Goal: Task Accomplishment & Management: Use online tool/utility

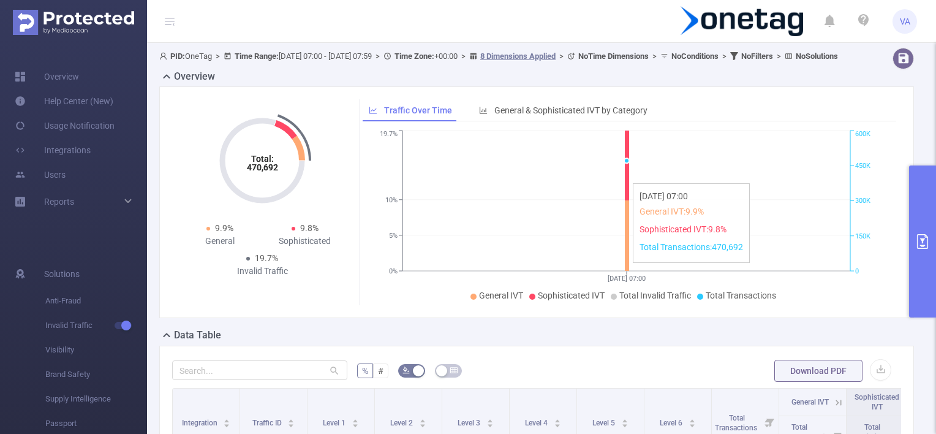
scroll to position [123, 0]
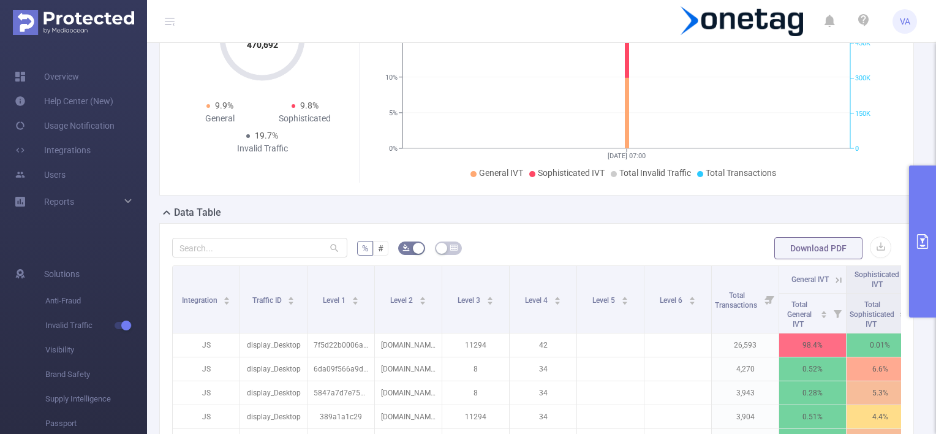
click at [924, 219] on button "primary" at bounding box center [922, 241] width 27 height 152
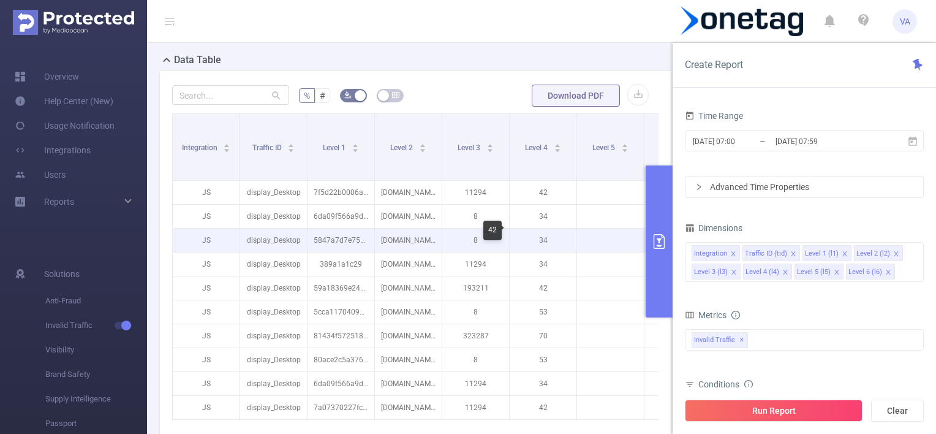
scroll to position [306, 0]
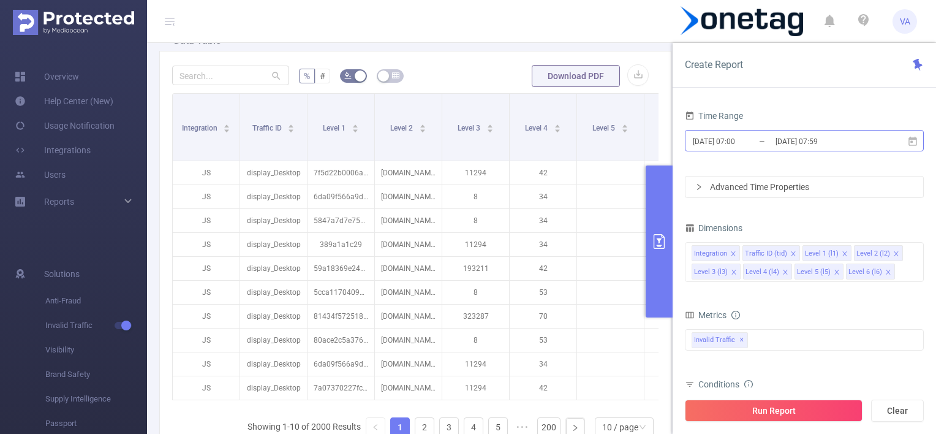
click at [730, 134] on input "[DATE] 07:00" at bounding box center [741, 141] width 99 height 17
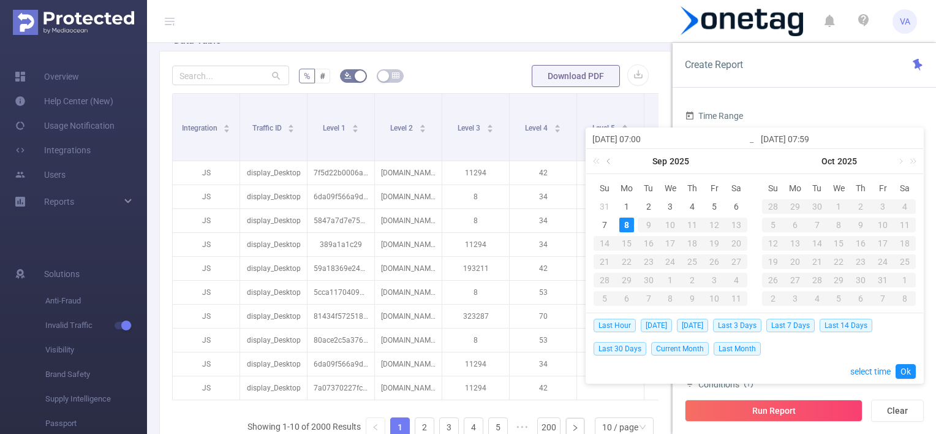
click at [613, 161] on link at bounding box center [609, 161] width 11 height 25
click at [718, 206] on div "1" at bounding box center [714, 206] width 15 height 15
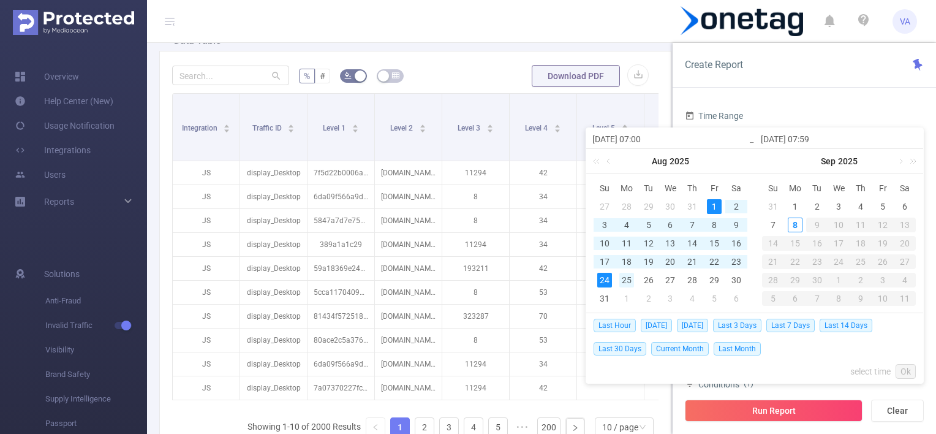
click at [629, 277] on div "25" at bounding box center [626, 280] width 15 height 15
type input "[DATE] 07:00"
type input "[DATE] 07:59"
type input "[DATE] 07:00"
type input "[DATE] 07:59"
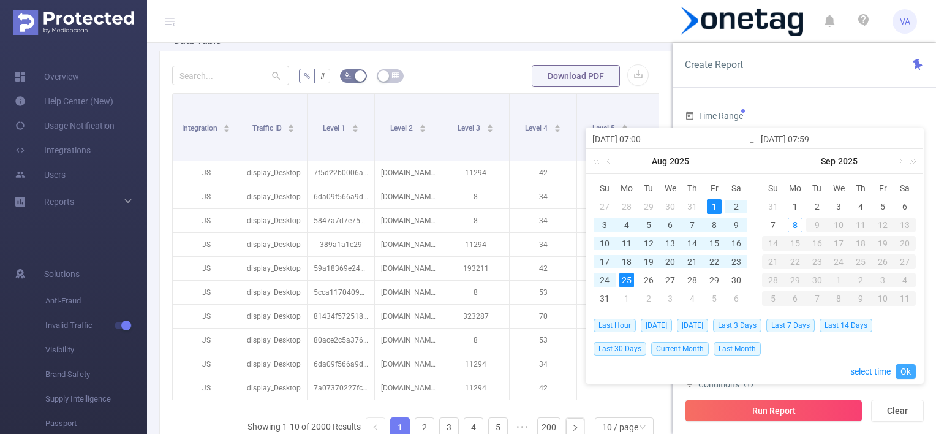
click at [907, 371] on link "Ok" at bounding box center [906, 371] width 20 height 15
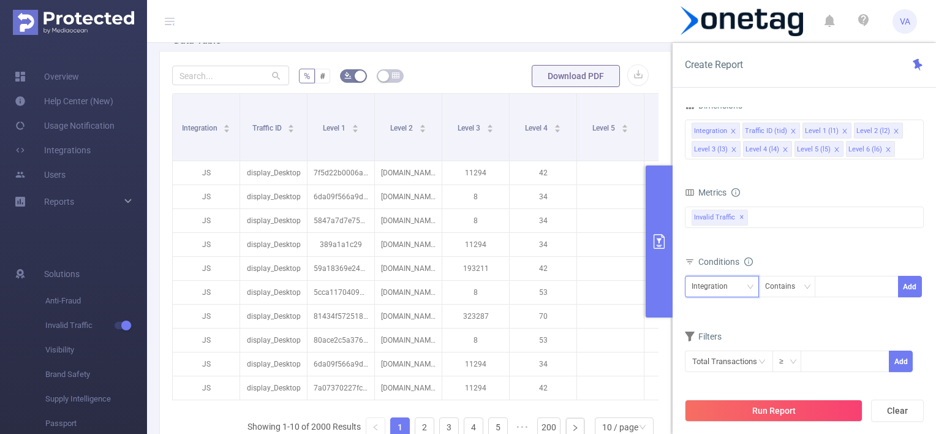
click at [742, 287] on div "Integration" at bounding box center [722, 286] width 61 height 20
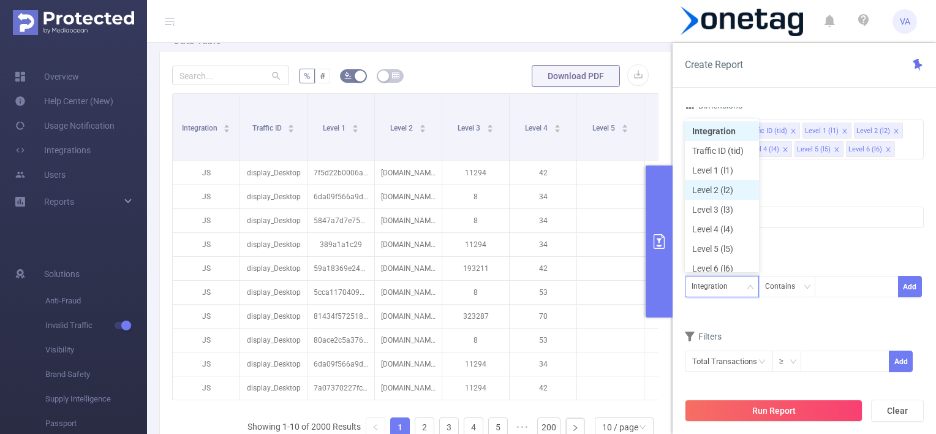
scroll to position [6, 0]
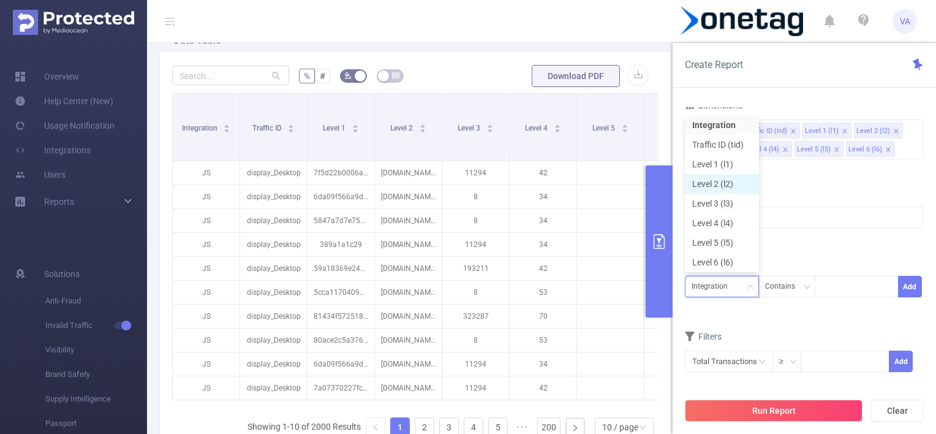
click at [710, 178] on li "Level 2 (l2)" at bounding box center [722, 184] width 74 height 20
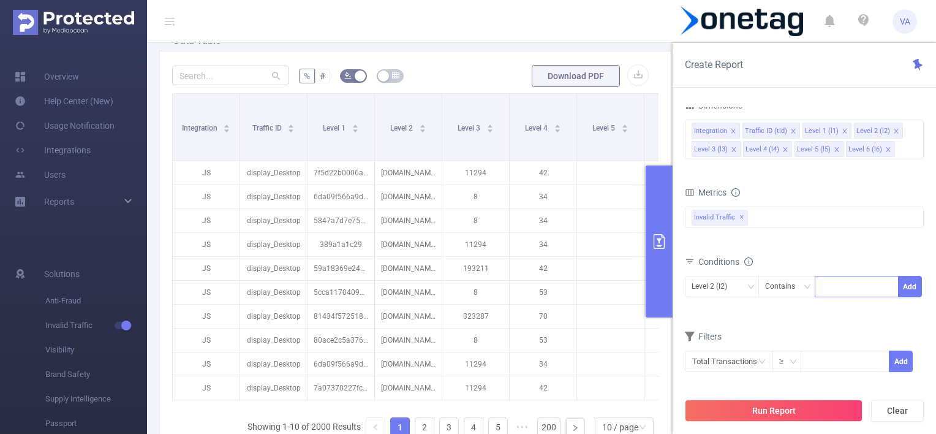
click at [828, 287] on div at bounding box center [856, 286] width 70 height 20
paste input "de.wetteronline.wetterapp"
type input "de.wetteronline.wetterapp"
click at [885, 306] on li "de.wetteronline.wetterapp" at bounding box center [869, 310] width 127 height 20
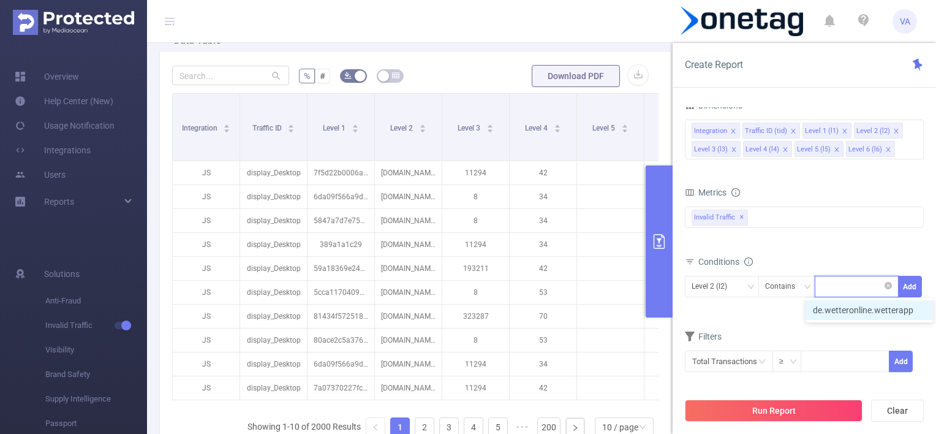
scroll to position [0, 0]
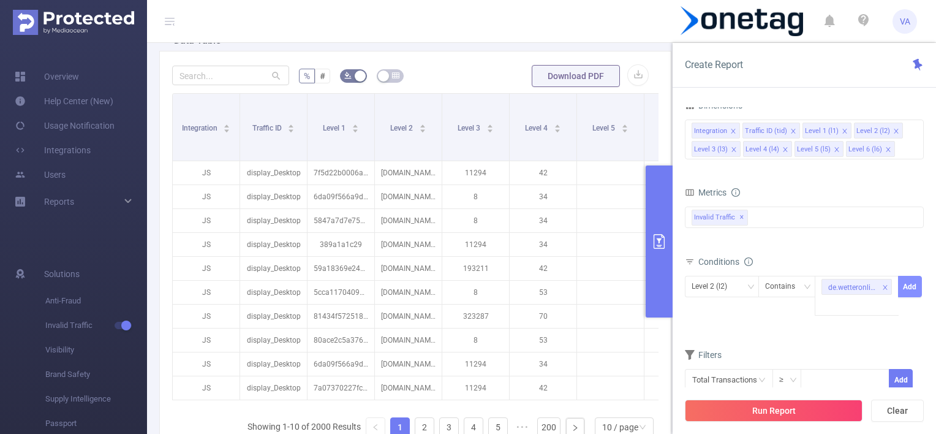
click at [906, 288] on button "Add" at bounding box center [910, 286] width 24 height 21
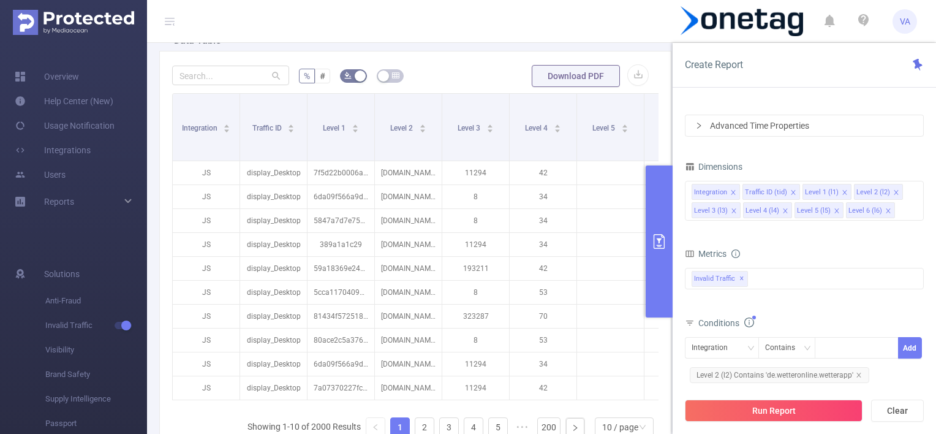
click at [775, 405] on button "Run Report" at bounding box center [774, 410] width 178 height 22
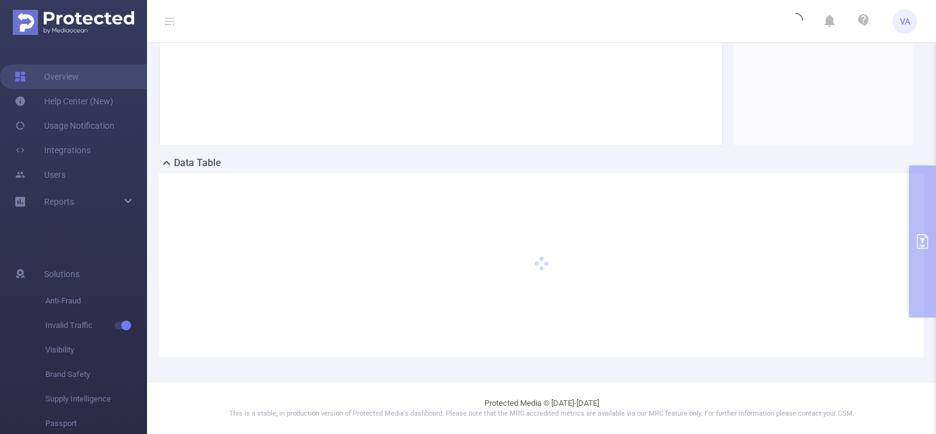
scroll to position [183, 0]
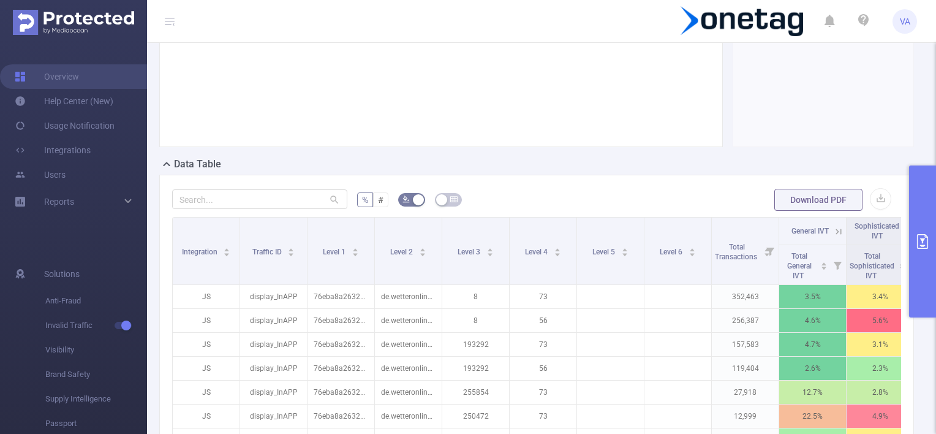
click at [916, 219] on button "primary" at bounding box center [922, 241] width 27 height 152
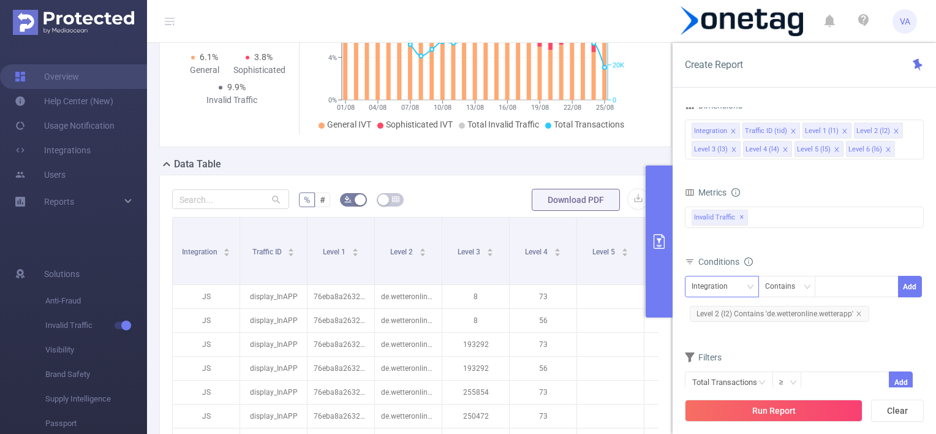
scroll to position [348, 0]
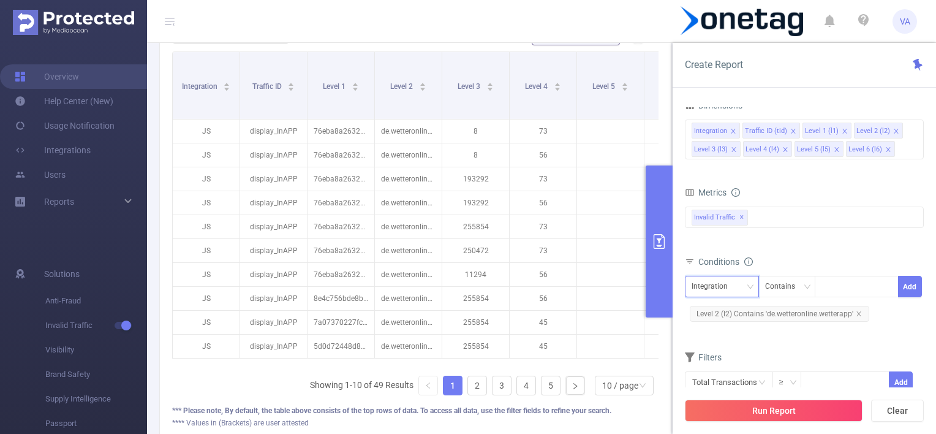
click at [725, 287] on div "Integration" at bounding box center [714, 286] width 45 height 20
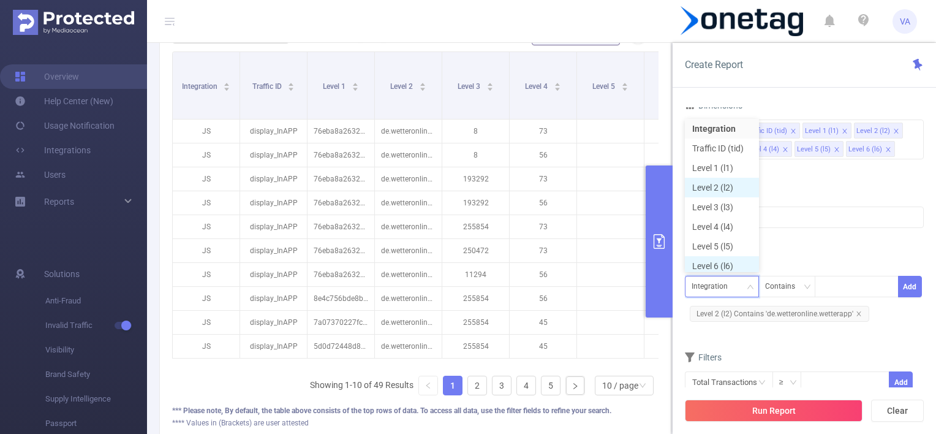
scroll to position [6, 0]
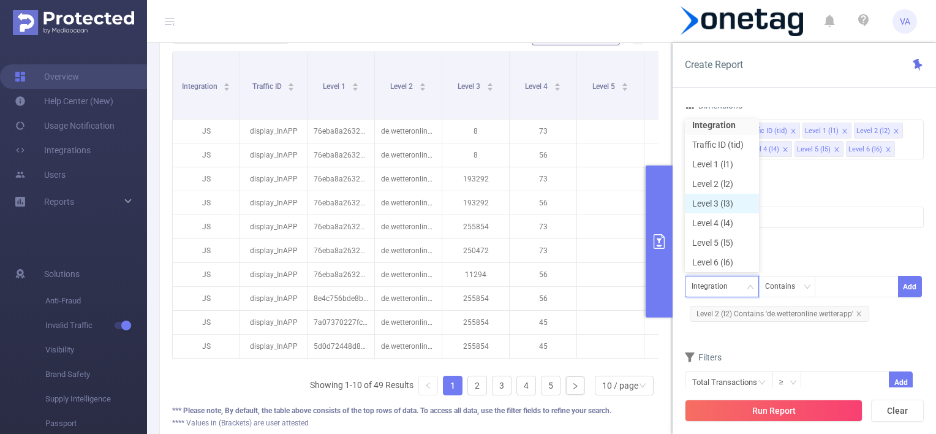
click at [722, 204] on li "Level 3 (l3)" at bounding box center [722, 204] width 74 height 20
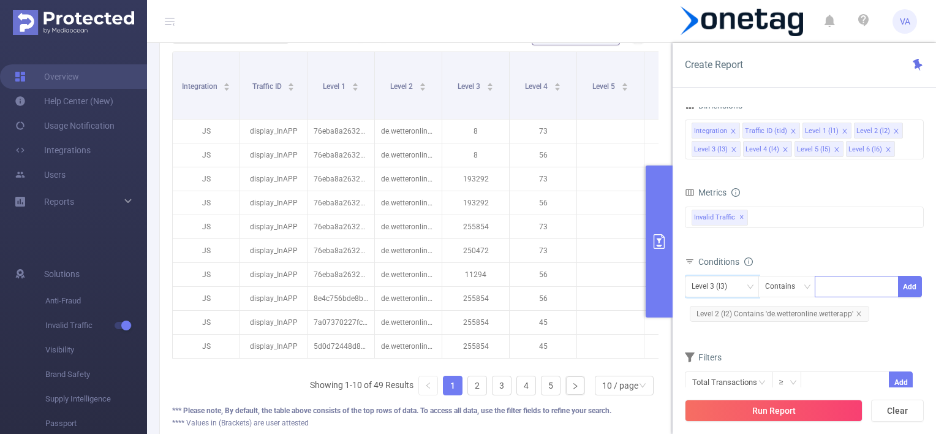
click at [835, 287] on div at bounding box center [856, 286] width 70 height 20
paste input "255854"
type input "255854"
click at [848, 306] on li "255854" at bounding box center [857, 310] width 84 height 20
click at [915, 282] on button "Add" at bounding box center [910, 286] width 24 height 21
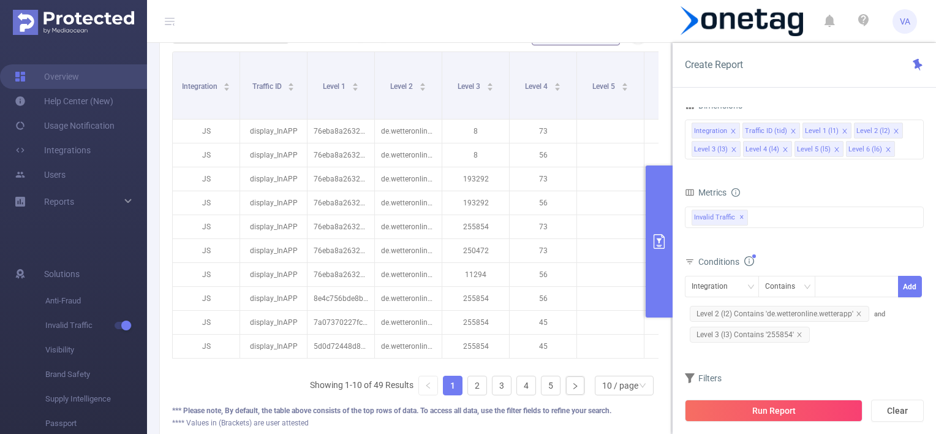
click at [764, 407] on button "Run Report" at bounding box center [774, 410] width 178 height 22
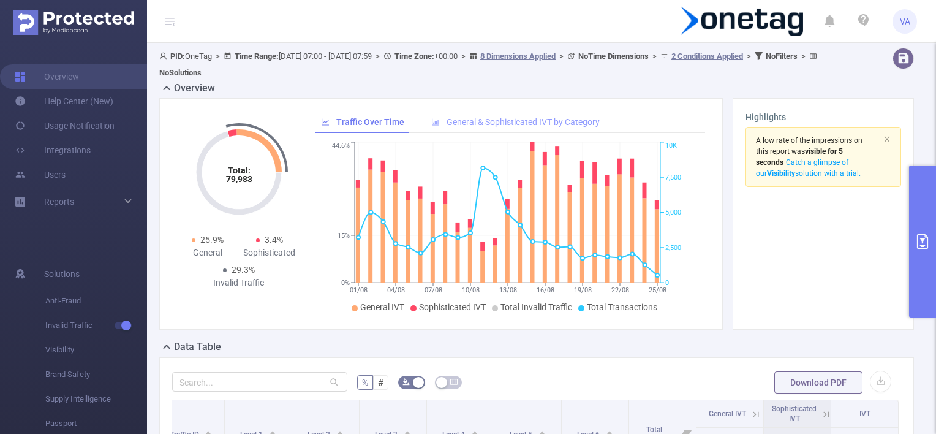
click at [529, 122] on span "General & Sophisticated IVT by Category" at bounding box center [523, 122] width 153 height 10
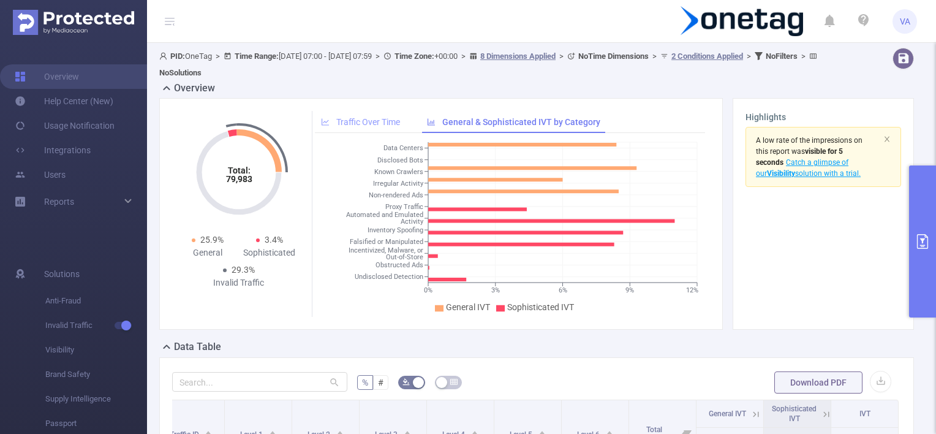
click at [358, 117] on span "Traffic Over Time" at bounding box center [368, 122] width 64 height 10
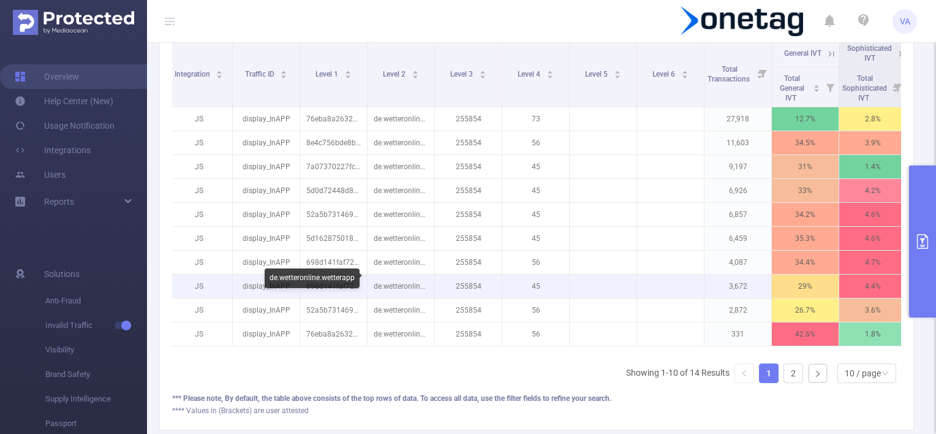
scroll to position [368, 0]
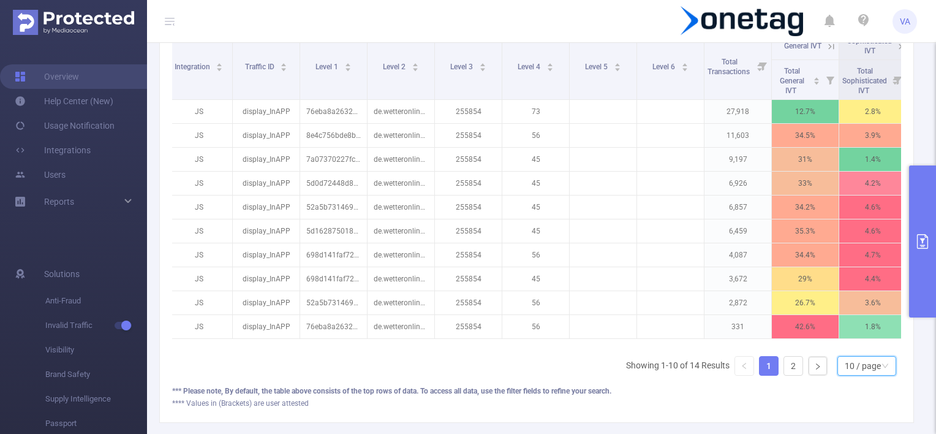
click at [845, 371] on div "10 / page" at bounding box center [863, 366] width 36 height 18
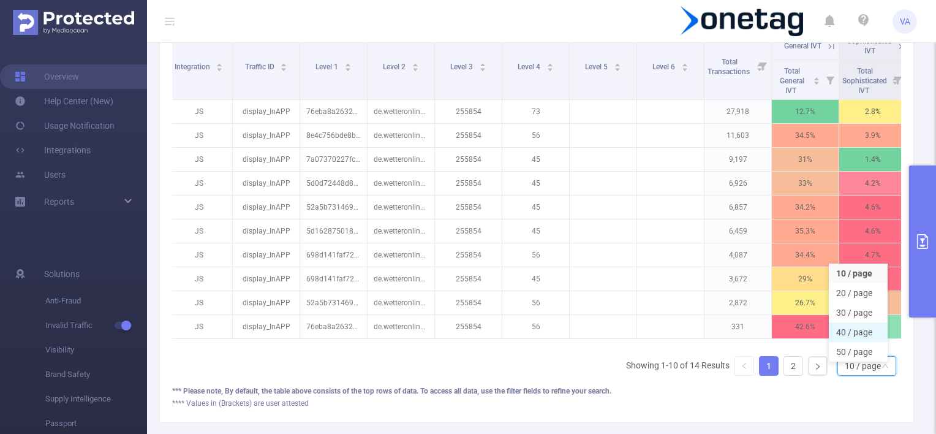
click at [860, 333] on li "40 / page" at bounding box center [858, 332] width 59 height 20
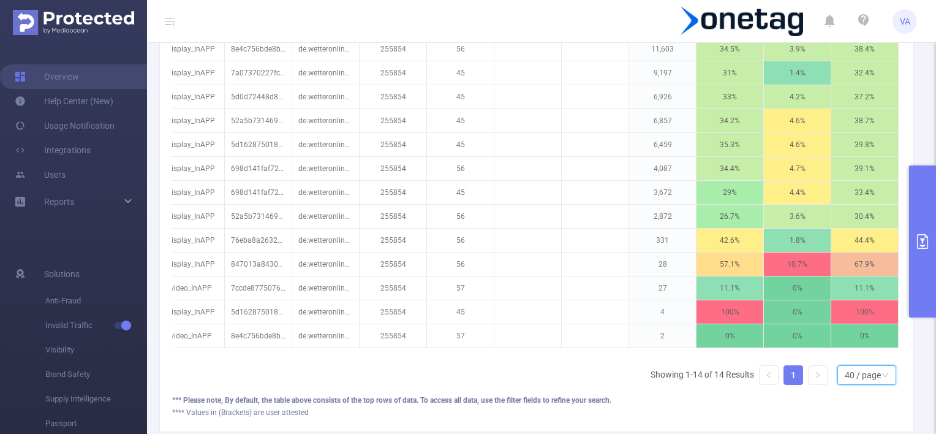
scroll to position [490, 0]
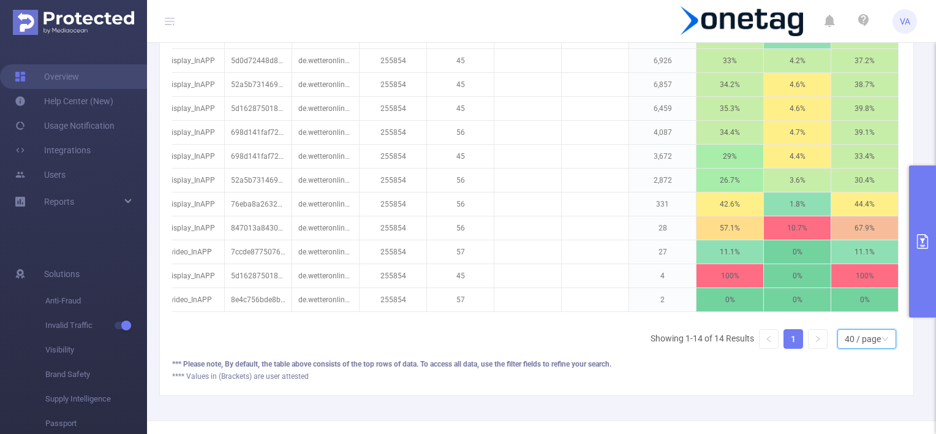
click at [867, 345] on div "40 / page" at bounding box center [863, 339] width 36 height 18
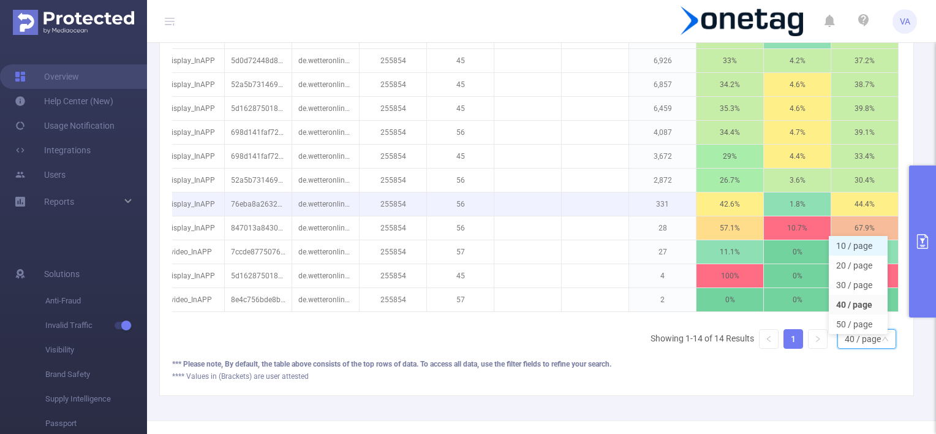
click at [850, 244] on li "10 / page" at bounding box center [858, 246] width 59 height 20
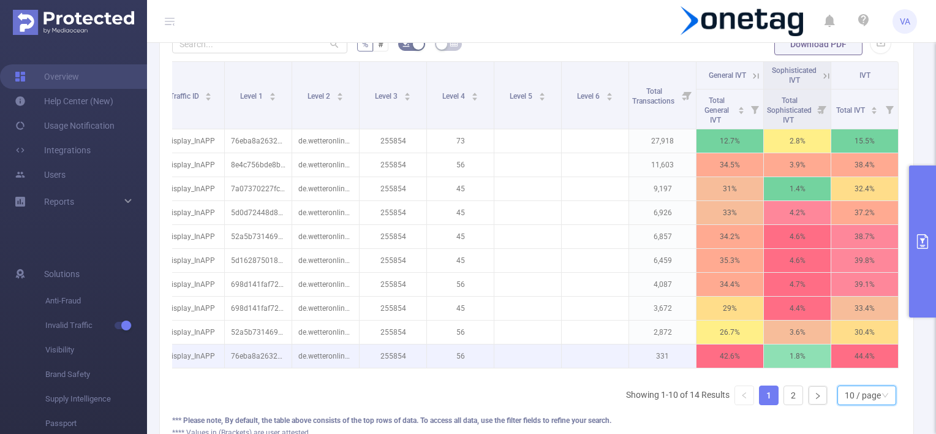
scroll to position [317, 0]
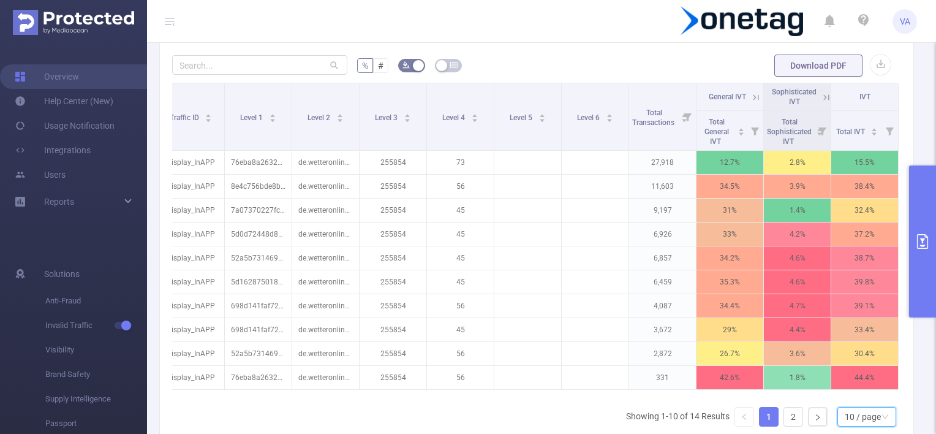
click at [861, 415] on div "10 / page" at bounding box center [863, 416] width 36 height 18
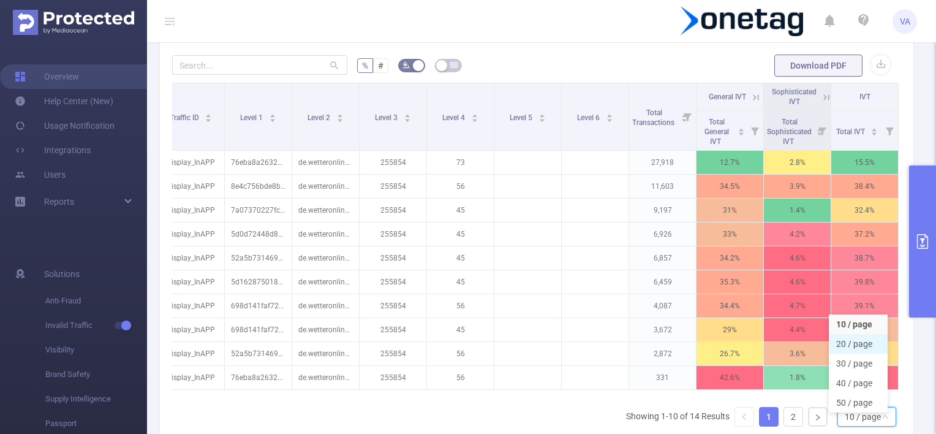
click at [861, 342] on li "20 / page" at bounding box center [858, 344] width 59 height 20
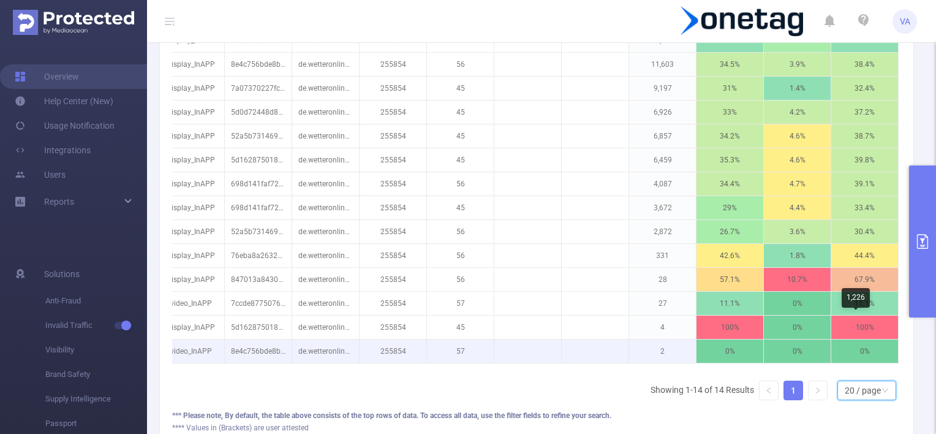
scroll to position [439, 0]
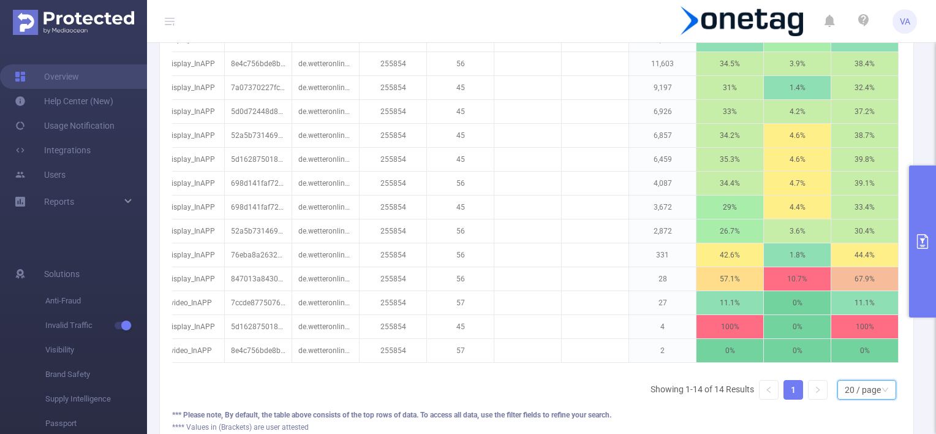
click at [850, 395] on div "20 / page" at bounding box center [863, 389] width 36 height 18
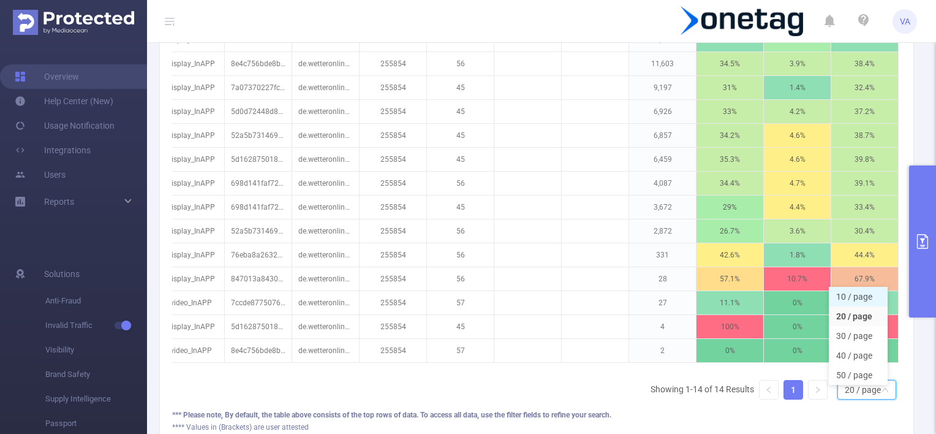
click at [850, 298] on li "10 / page" at bounding box center [858, 297] width 59 height 20
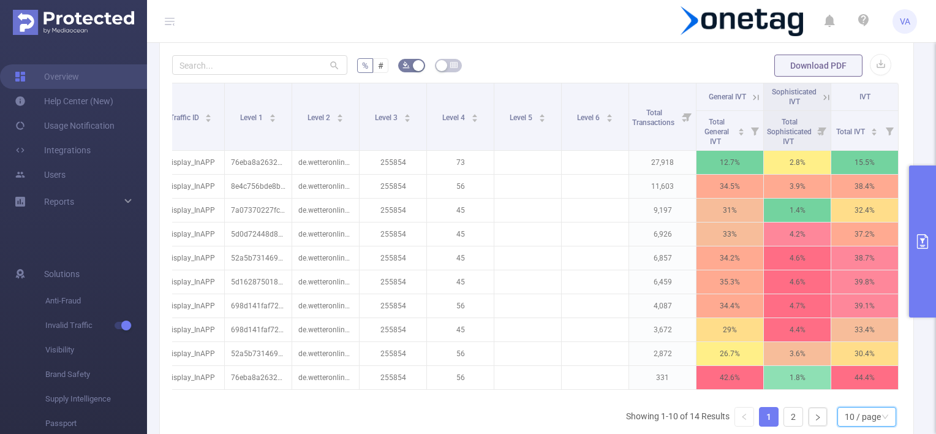
scroll to position [378, 0]
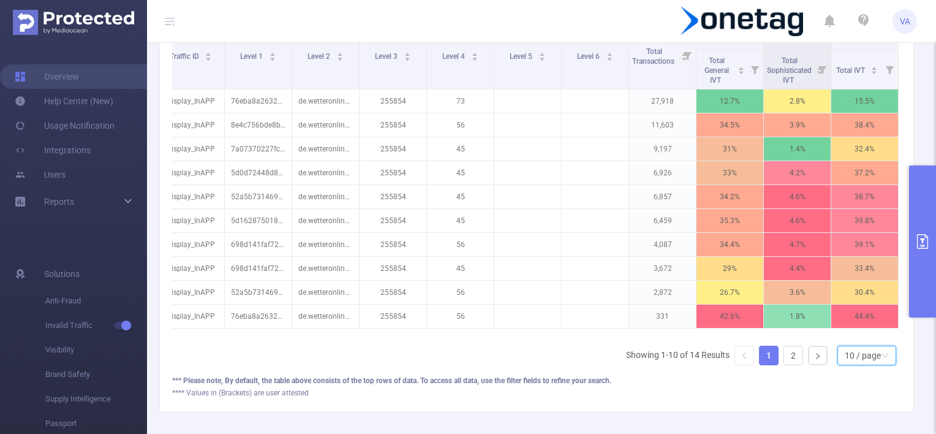
click at [850, 357] on div "10 / page" at bounding box center [863, 355] width 36 height 18
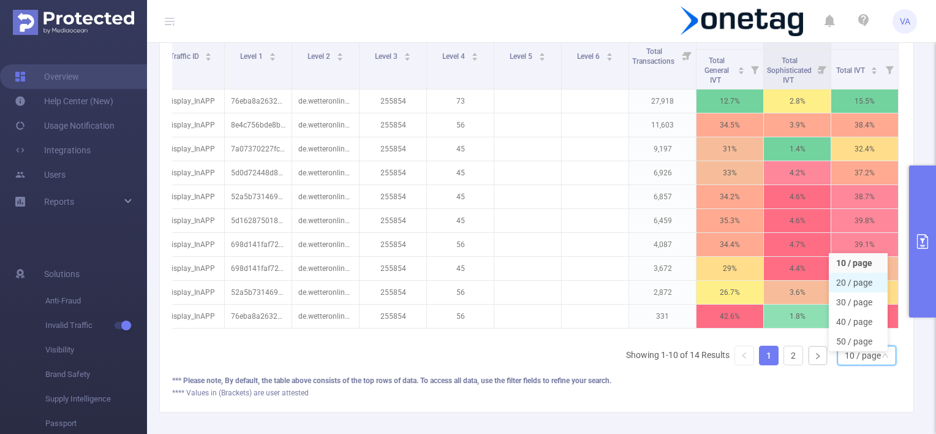
click at [845, 282] on li "20 / page" at bounding box center [858, 283] width 59 height 20
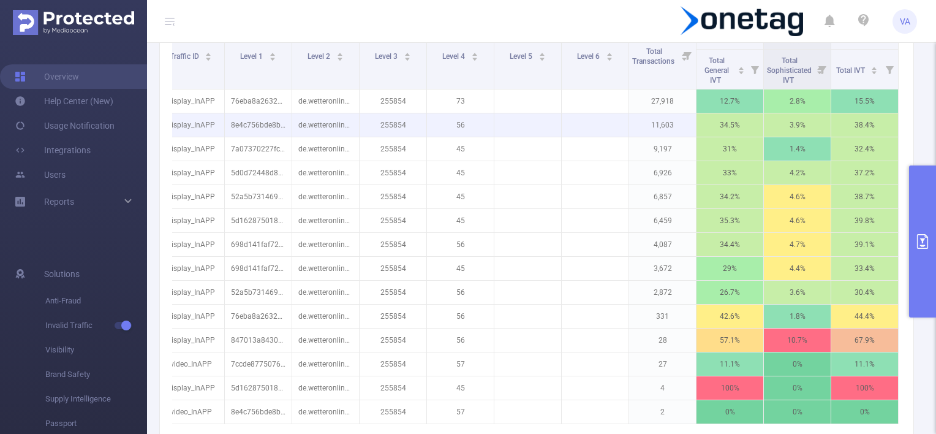
scroll to position [439, 0]
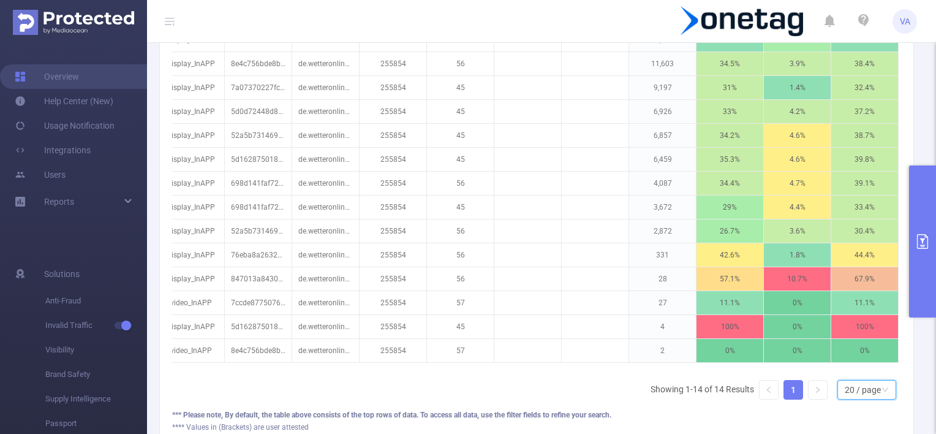
click at [858, 393] on div "20 / page" at bounding box center [863, 389] width 36 height 18
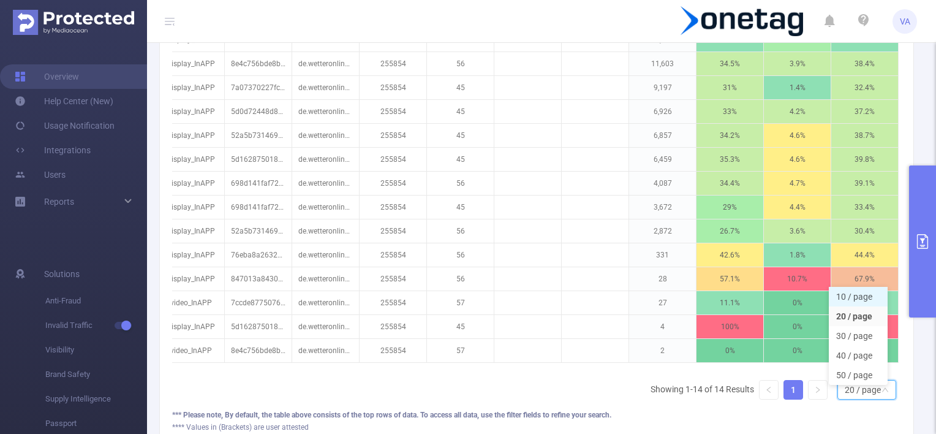
click at [858, 295] on li "10 / page" at bounding box center [858, 297] width 59 height 20
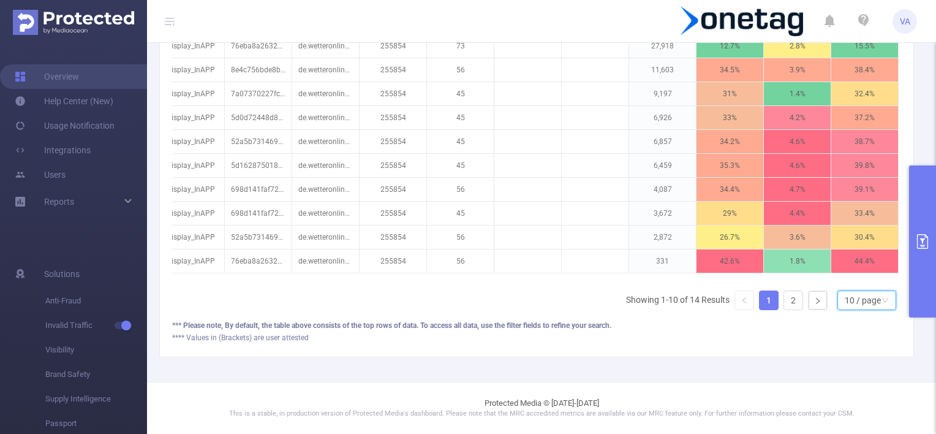
click at [845, 303] on div "10 / page" at bounding box center [863, 300] width 36 height 18
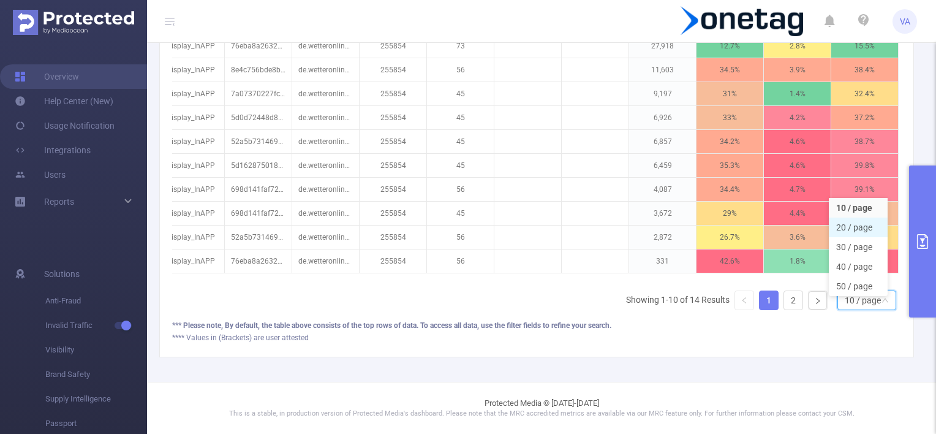
click at [842, 217] on li "20 / page" at bounding box center [858, 227] width 59 height 20
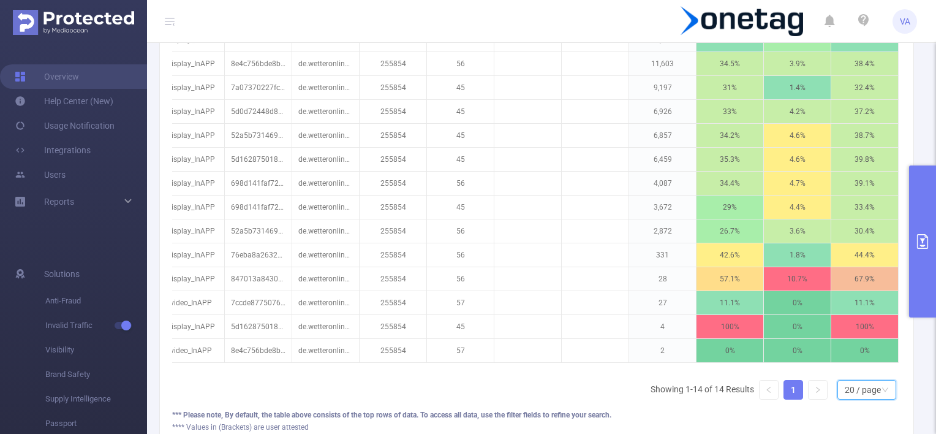
click at [860, 399] on div "20 / page" at bounding box center [863, 389] width 36 height 18
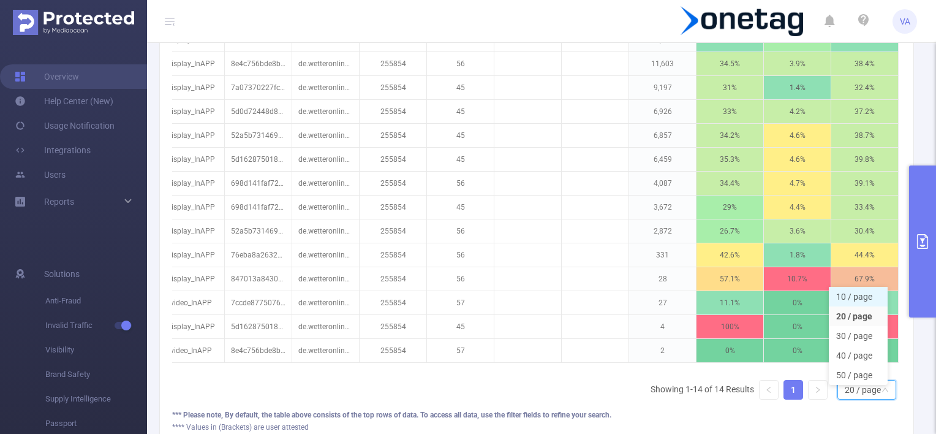
click at [845, 299] on li "10 / page" at bounding box center [858, 297] width 59 height 20
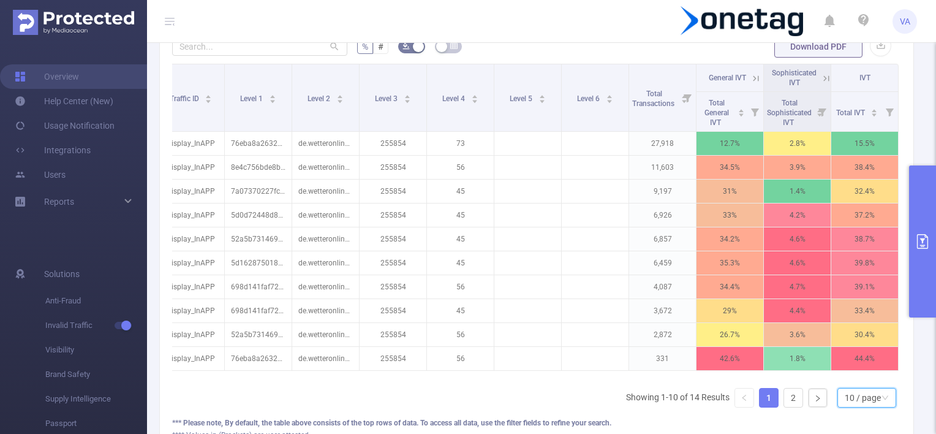
scroll to position [317, 0]
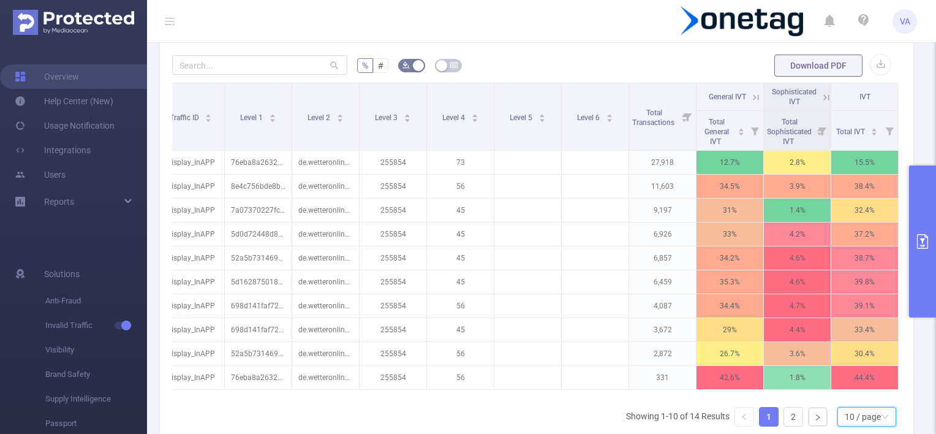
click at [845, 426] on div "10 / page" at bounding box center [863, 416] width 36 height 18
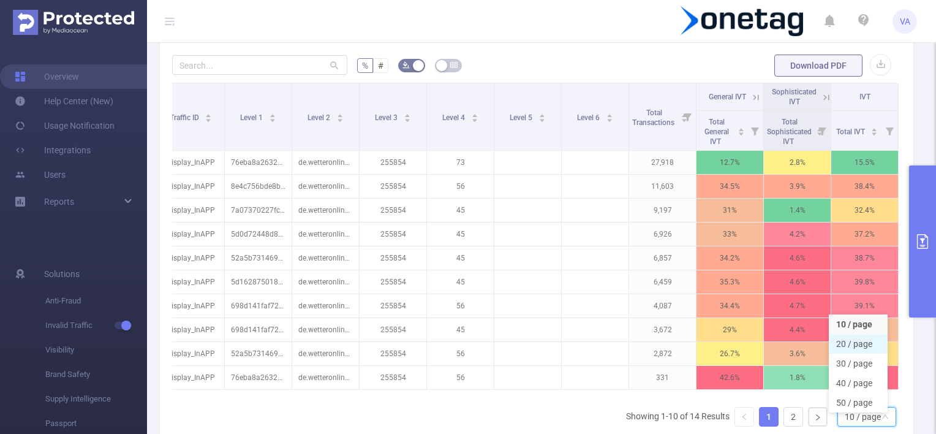
click at [848, 344] on li "20 / page" at bounding box center [858, 344] width 59 height 20
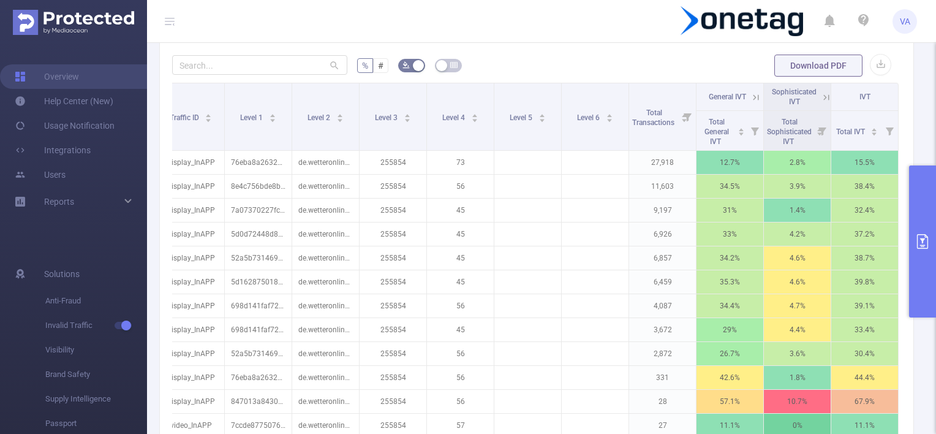
click at [750, 92] on icon at bounding box center [755, 97] width 11 height 11
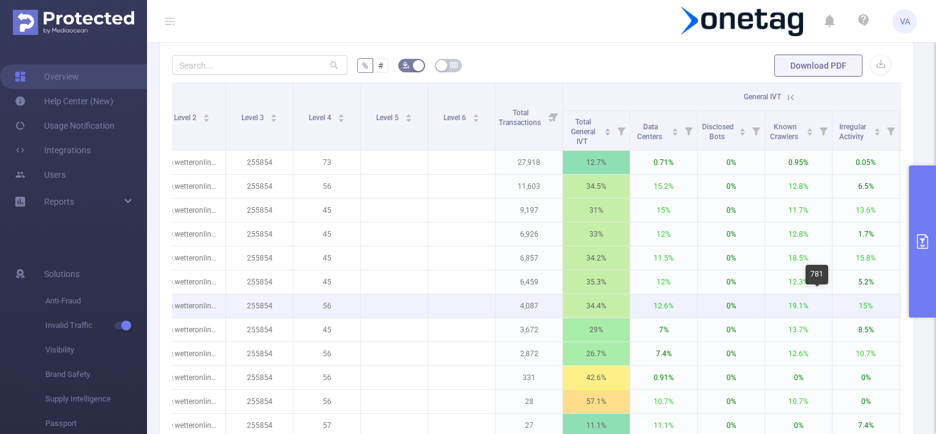
scroll to position [0, 301]
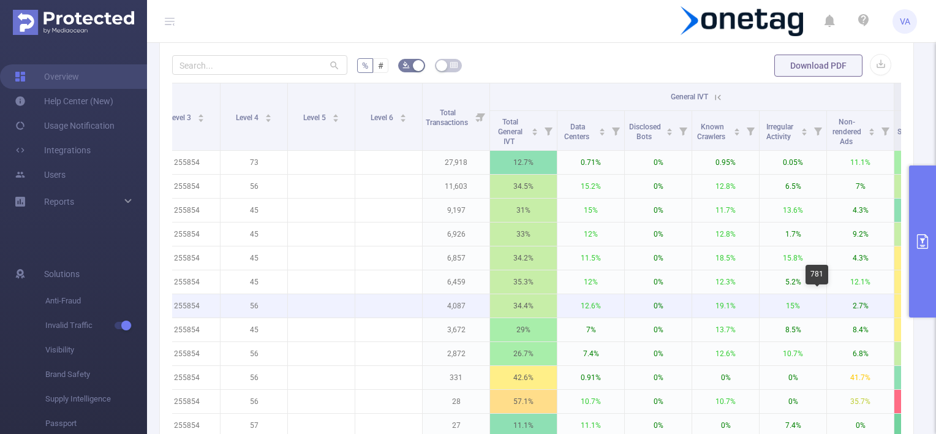
drag, startPoint x: 771, startPoint y: 299, endPoint x: 840, endPoint y: 298, distance: 69.8
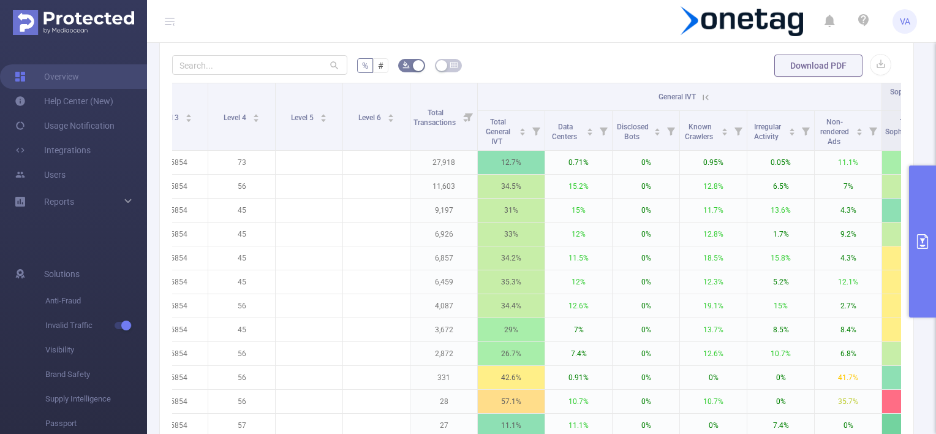
click at [709, 94] on icon at bounding box center [705, 97] width 11 height 11
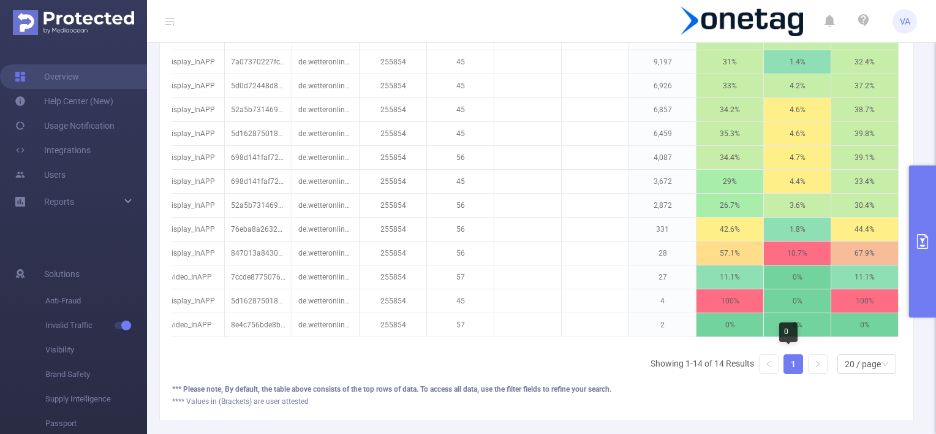
scroll to position [500, 0]
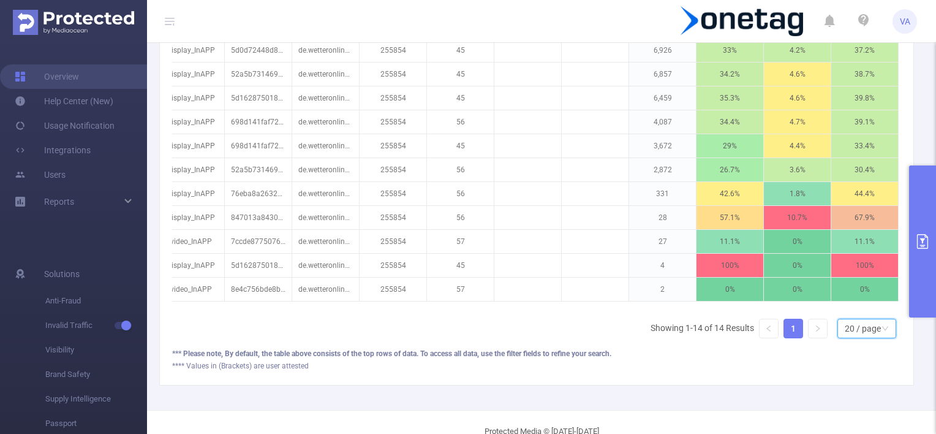
click at [882, 333] on icon "icon: down" at bounding box center [885, 329] width 7 height 9
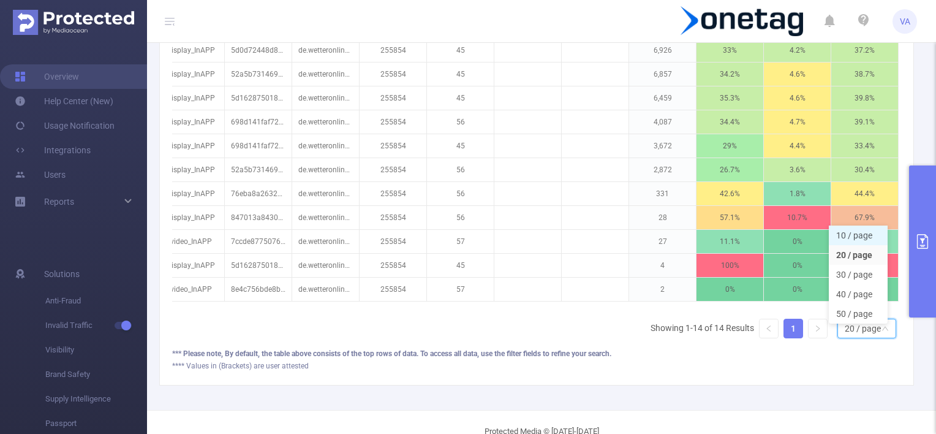
click at [853, 229] on li "10 / page" at bounding box center [858, 235] width 59 height 20
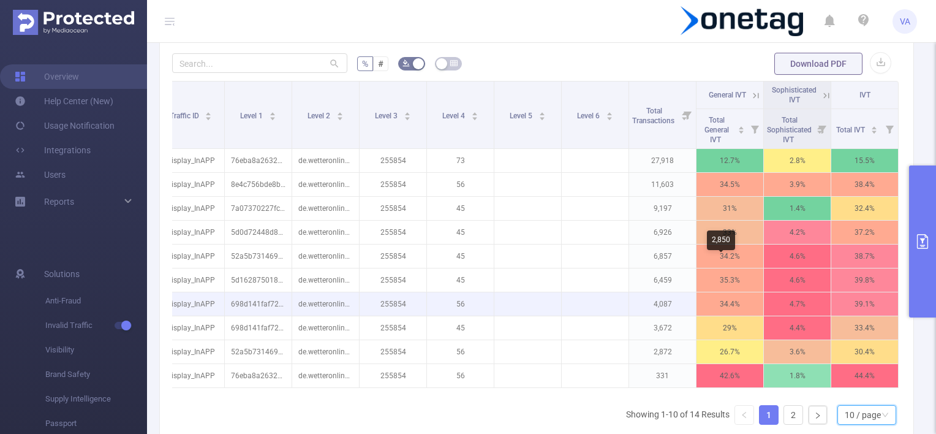
scroll to position [378, 0]
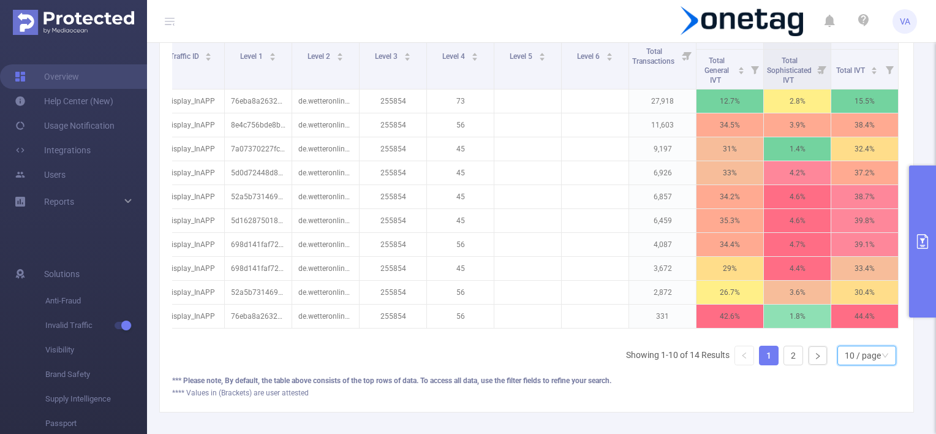
click at [845, 358] on div "10 / page" at bounding box center [863, 355] width 36 height 18
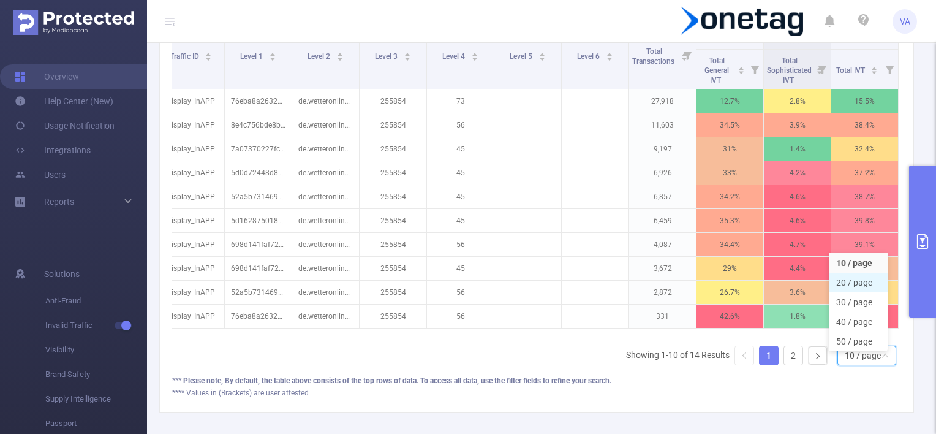
click at [842, 277] on li "20 / page" at bounding box center [858, 283] width 59 height 20
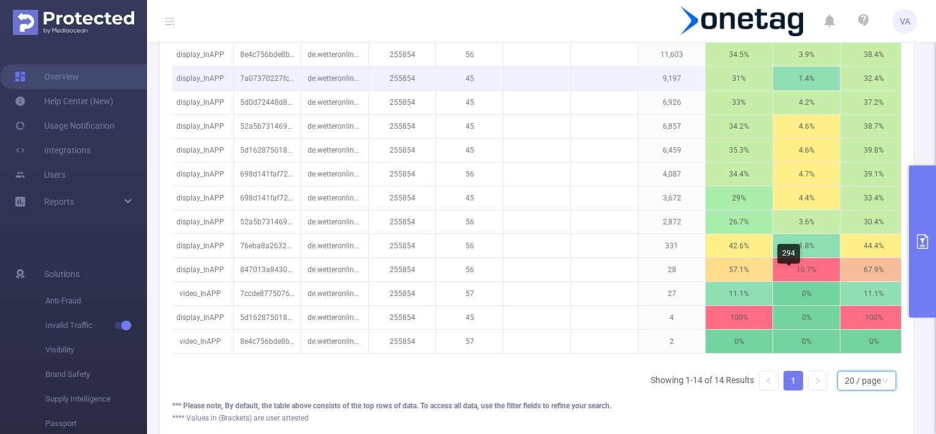
scroll to position [458, 0]
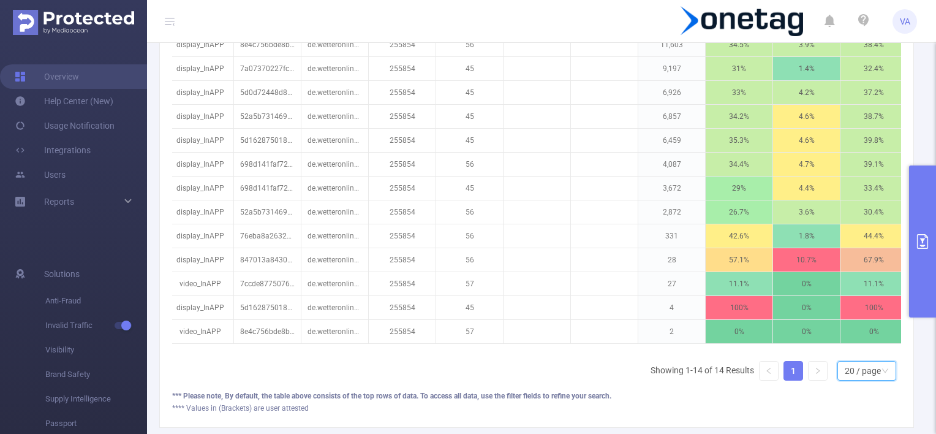
click at [845, 377] on div "20 / page" at bounding box center [863, 370] width 36 height 18
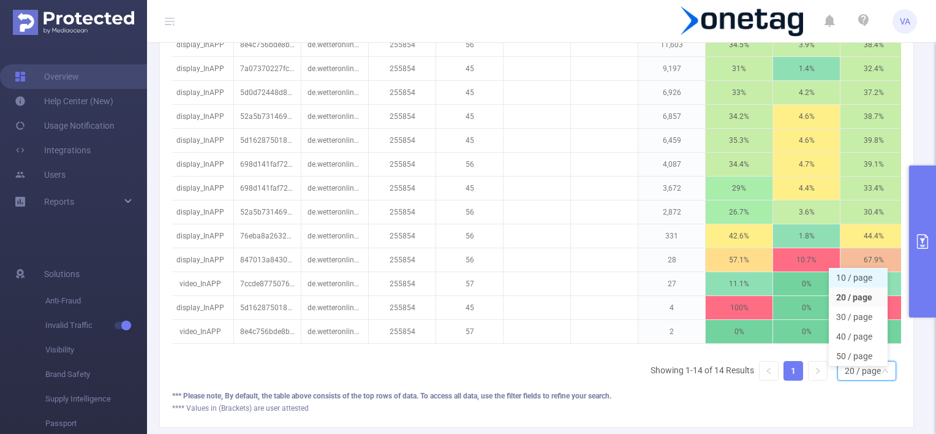
click at [850, 279] on li "10 / page" at bounding box center [858, 278] width 59 height 20
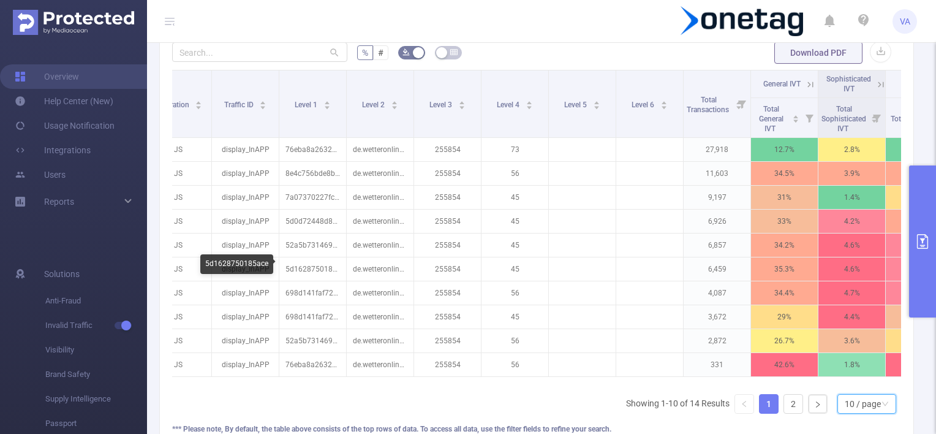
scroll to position [330, 0]
click at [848, 413] on div "10 / page" at bounding box center [866, 403] width 59 height 20
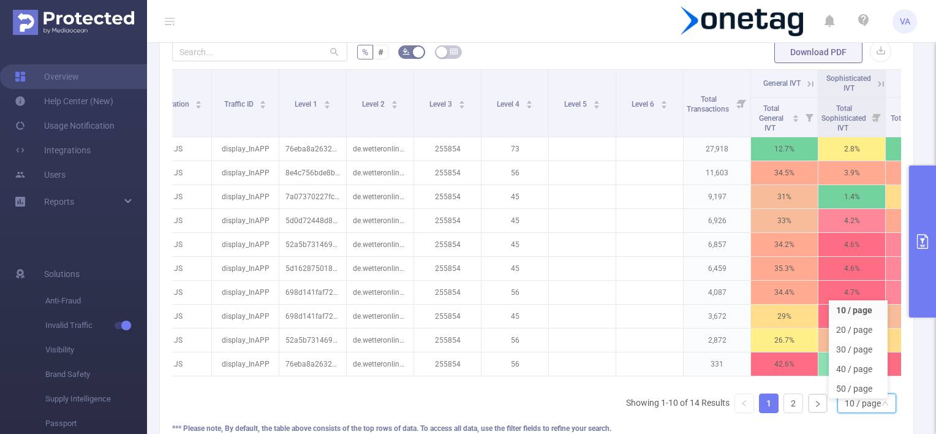
click at [643, 407] on li "Showing 1-10 of 14 Results" at bounding box center [678, 403] width 104 height 20
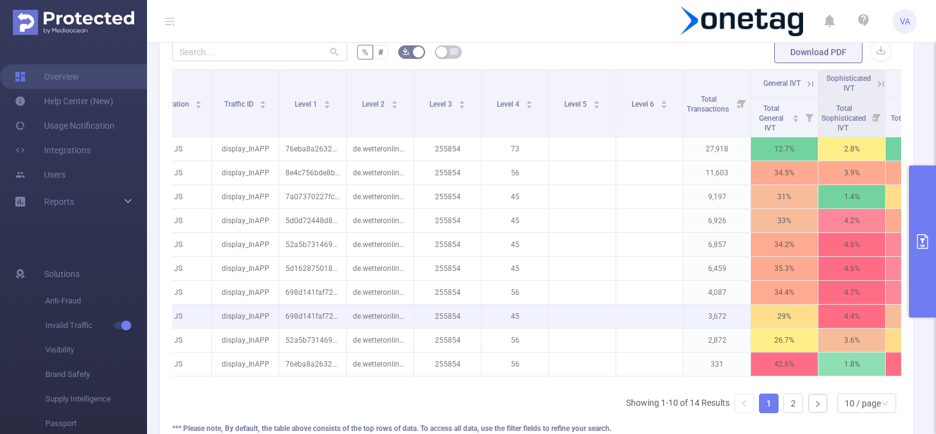
scroll to position [0, 56]
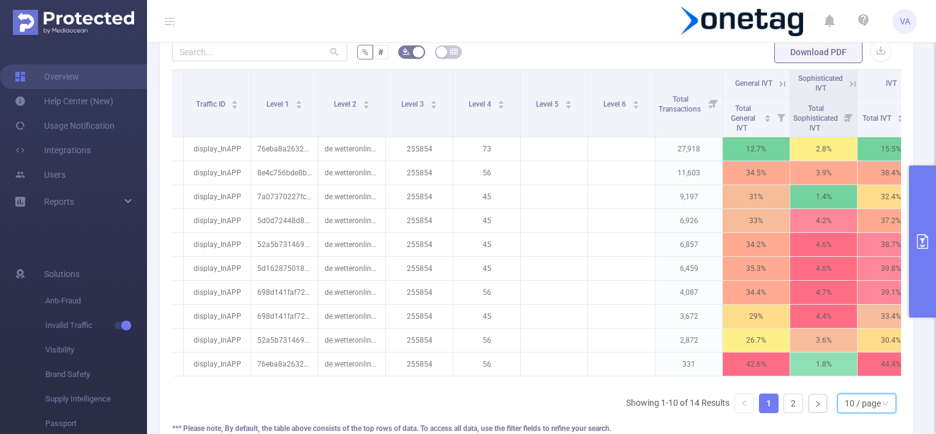
click at [882, 407] on icon "icon: down" at bounding box center [885, 402] width 7 height 7
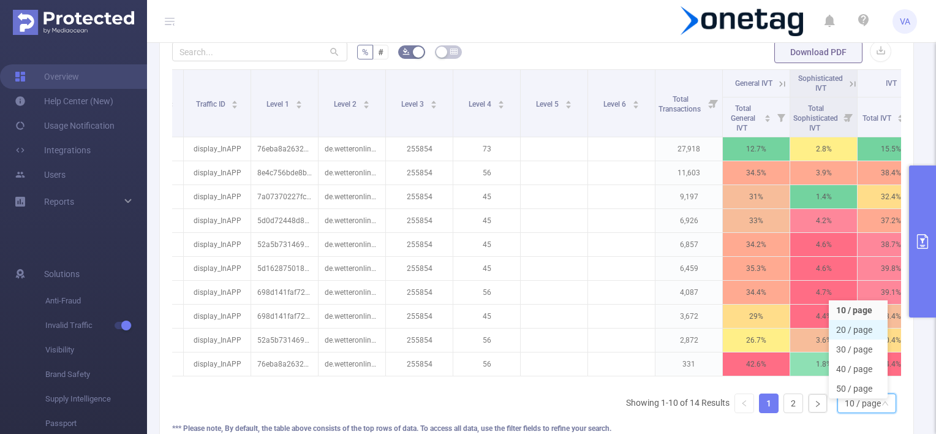
click at [850, 328] on li "20 / page" at bounding box center [858, 330] width 59 height 20
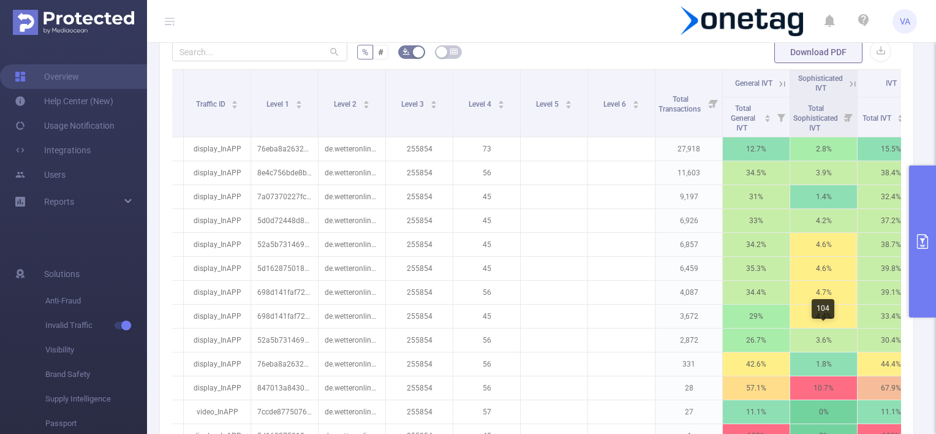
click at [850, 328] on p "3.6%" at bounding box center [823, 339] width 67 height 23
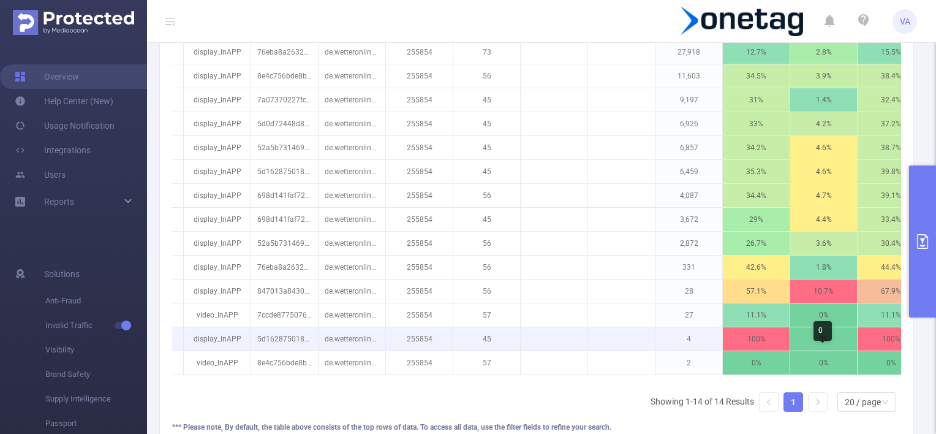
scroll to position [428, 0]
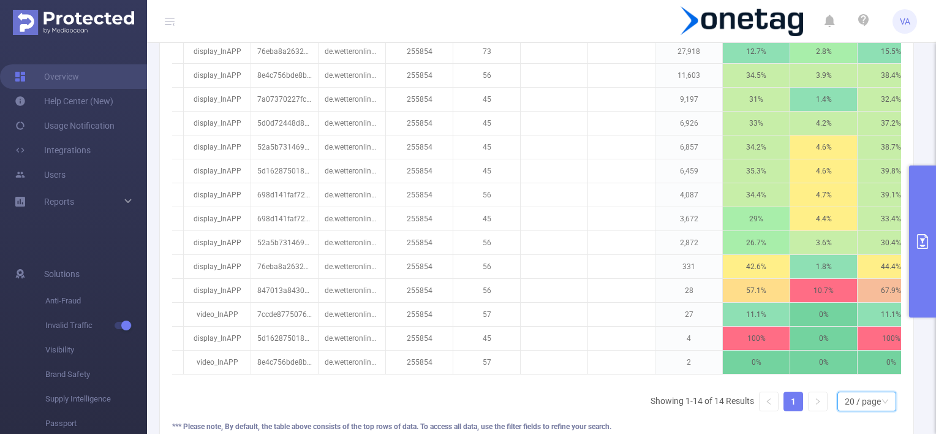
click at [863, 406] on div "20 / page" at bounding box center [863, 401] width 36 height 18
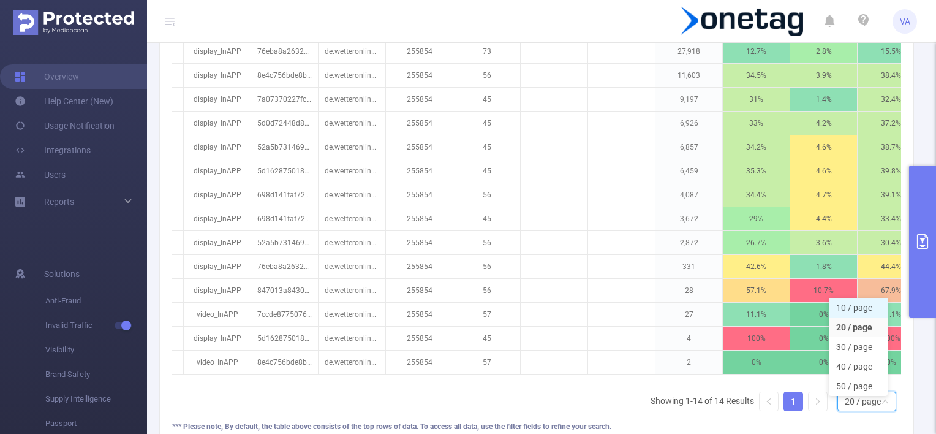
click at [849, 311] on li "10 / page" at bounding box center [858, 308] width 59 height 20
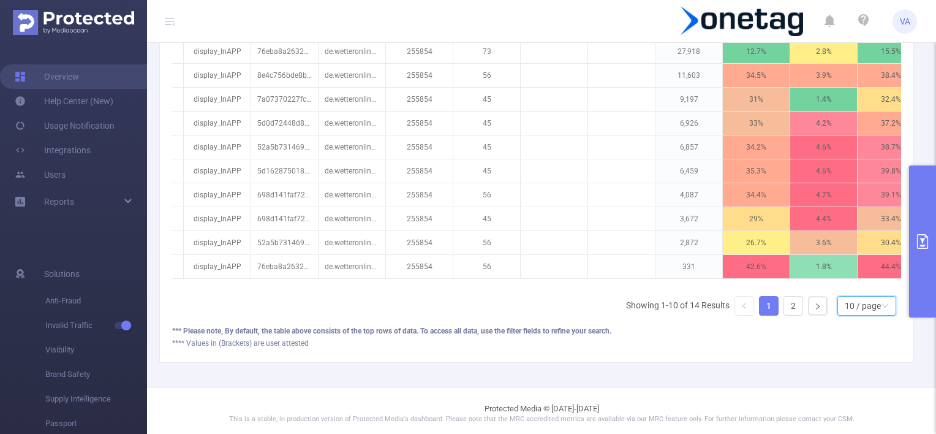
click at [850, 315] on div "10 / page" at bounding box center [863, 305] width 36 height 18
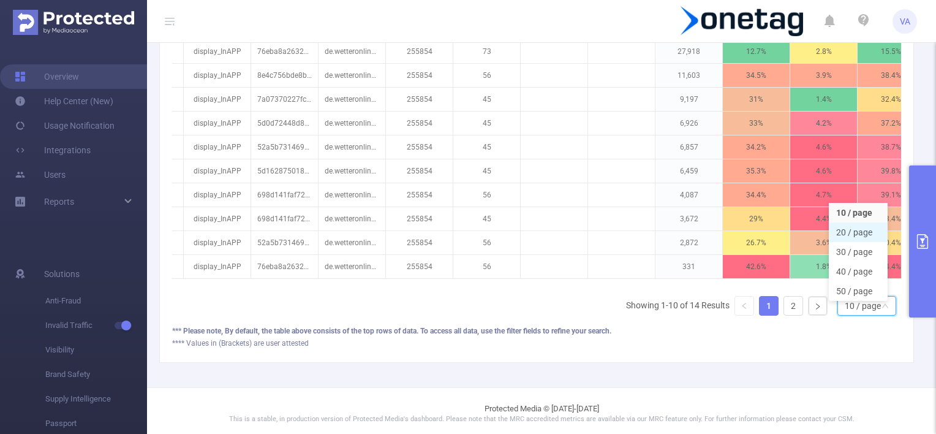
click at [850, 229] on li "20 / page" at bounding box center [858, 232] width 59 height 20
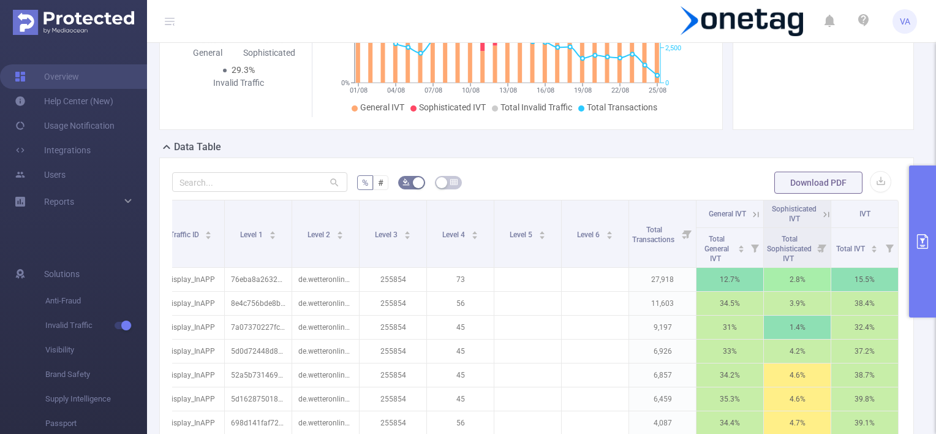
scroll to position [168, 0]
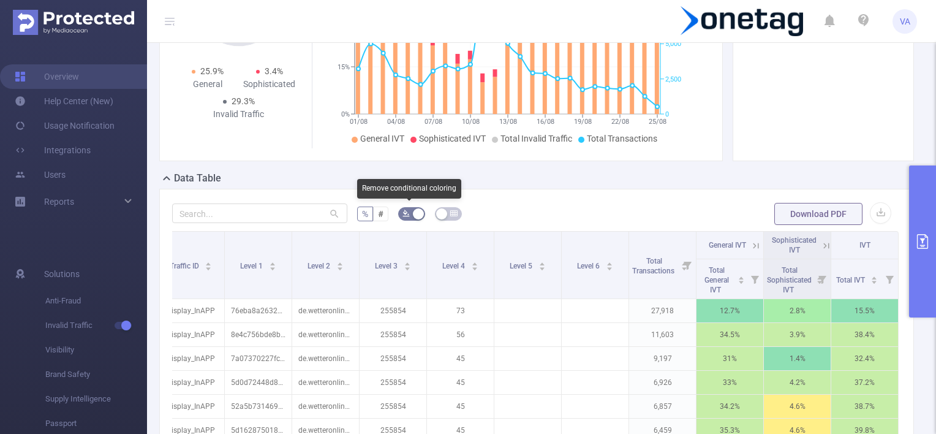
click at [402, 213] on icon "icon: bg-colors" at bounding box center [405, 213] width 7 height 7
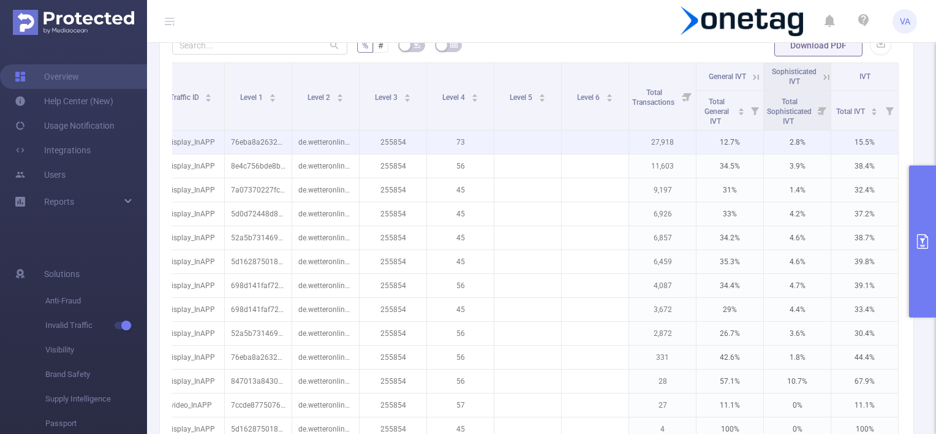
scroll to position [354, 0]
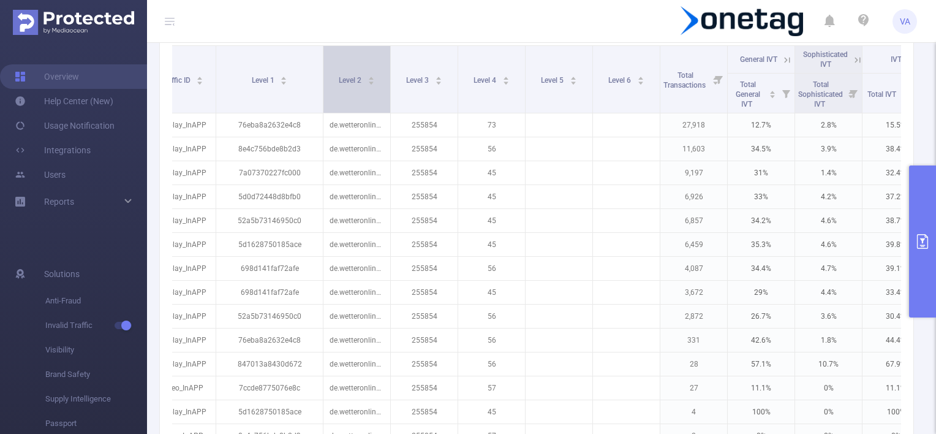
drag, startPoint x: 282, startPoint y: 83, endPoint x: 322, endPoint y: 78, distance: 40.0
click at [322, 78] on span at bounding box center [323, 79] width 6 height 67
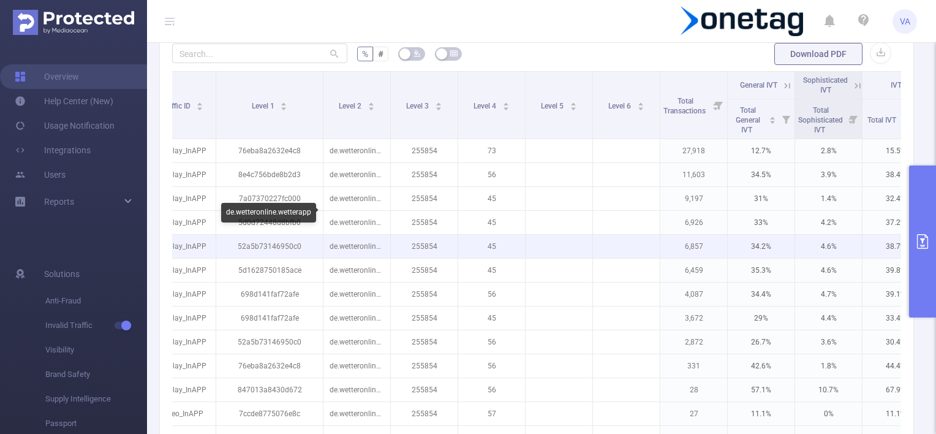
scroll to position [326, 0]
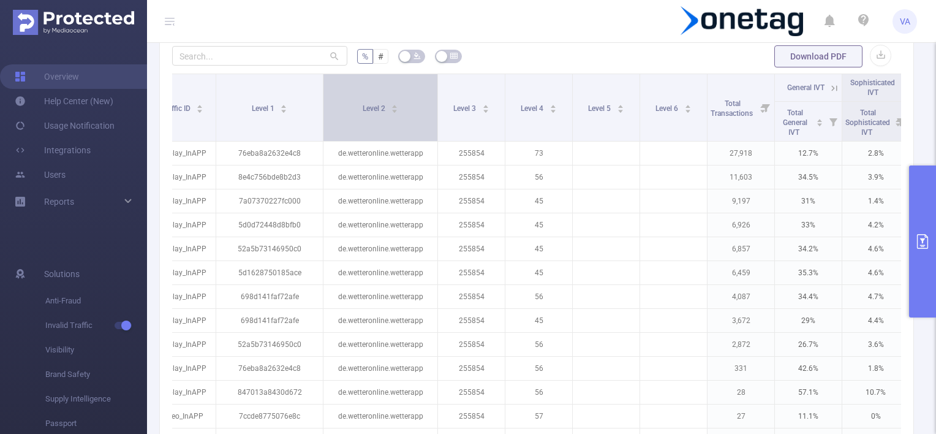
drag, startPoint x: 387, startPoint y: 108, endPoint x: 434, endPoint y: 103, distance: 47.4
click at [434, 103] on span at bounding box center [437, 107] width 6 height 67
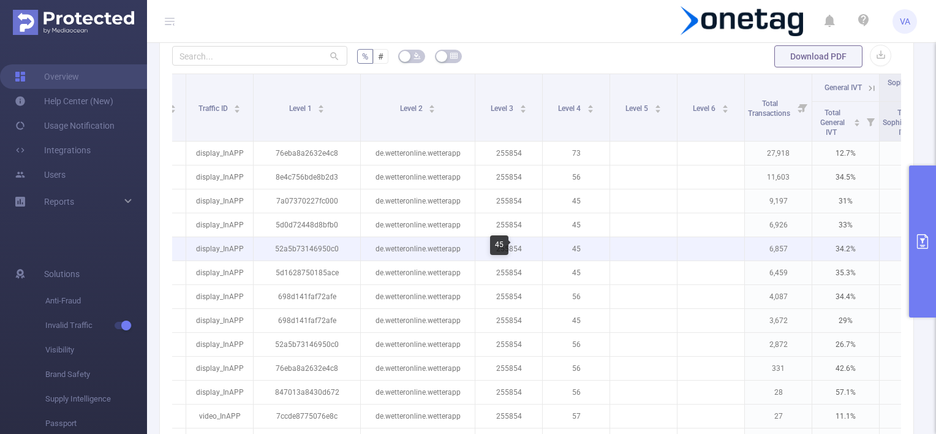
scroll to position [0, 53]
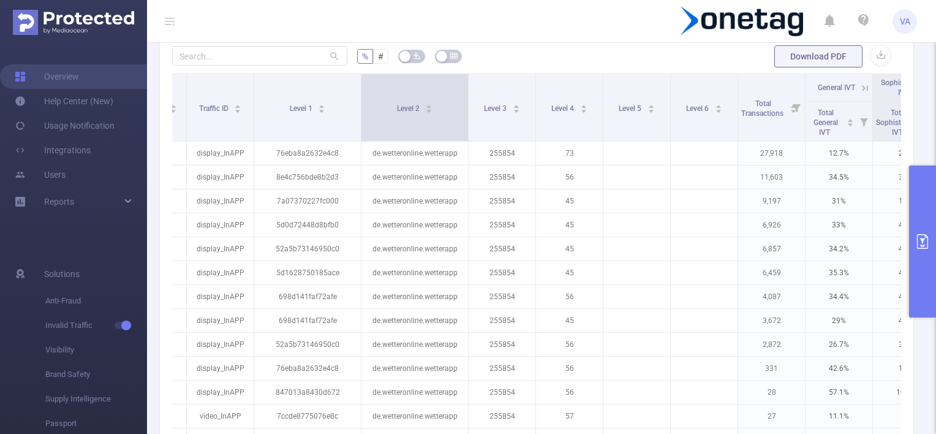
drag, startPoint x: 474, startPoint y: 102, endPoint x: 467, endPoint y: 102, distance: 7.4
click at [467, 102] on span at bounding box center [468, 107] width 6 height 67
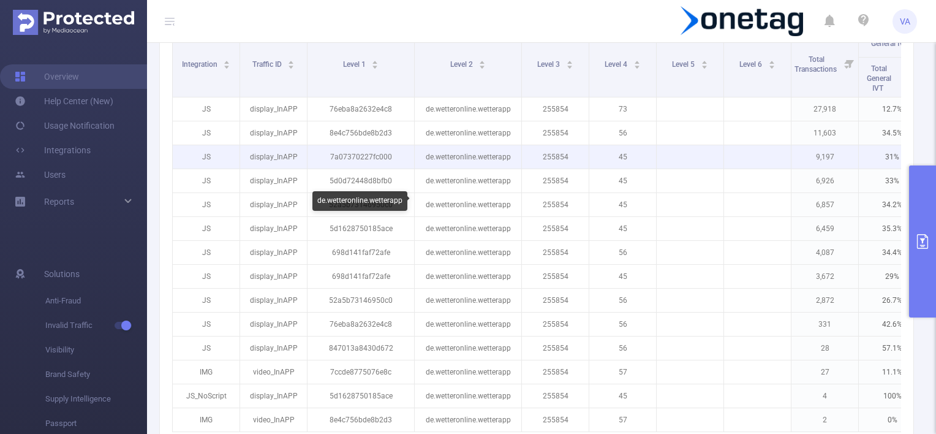
scroll to position [350, 0]
